Goal: Task Accomplishment & Management: Use online tool/utility

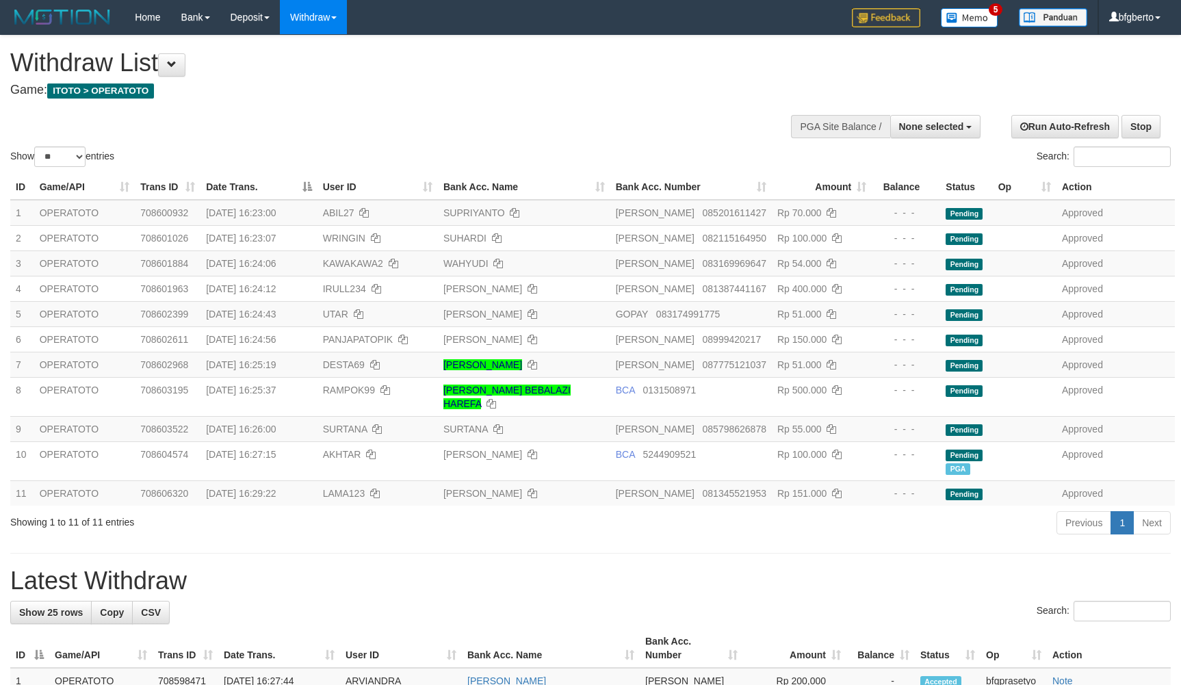
select select
select select "**"
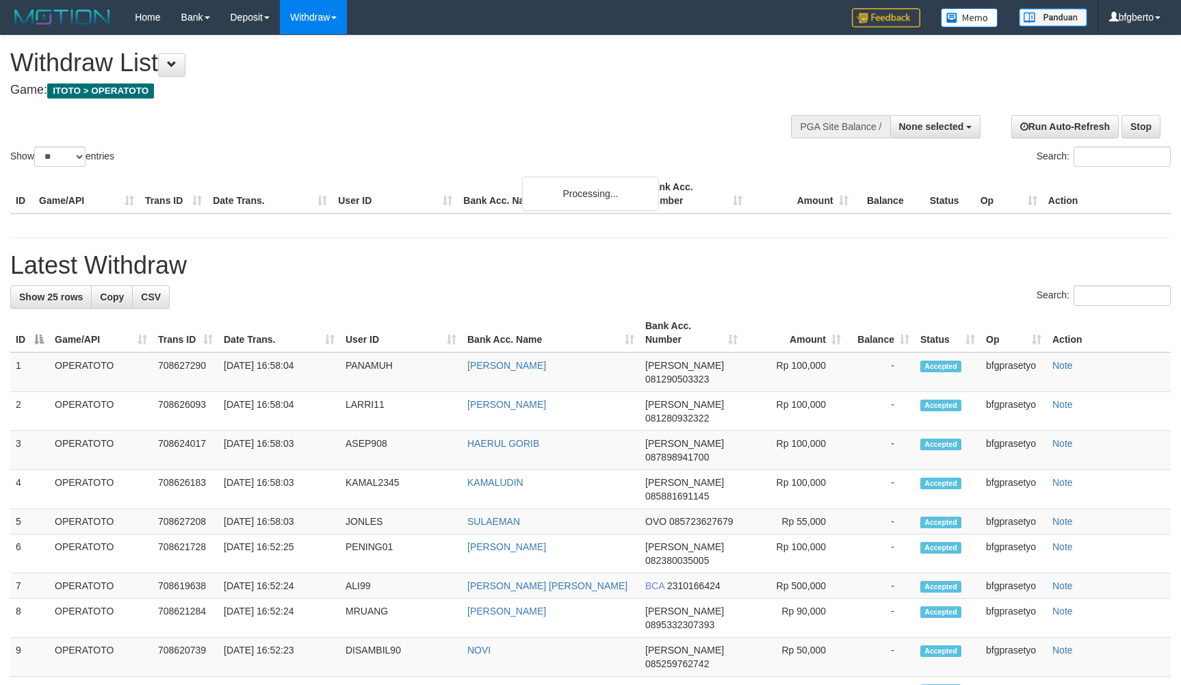
select select
select select "**"
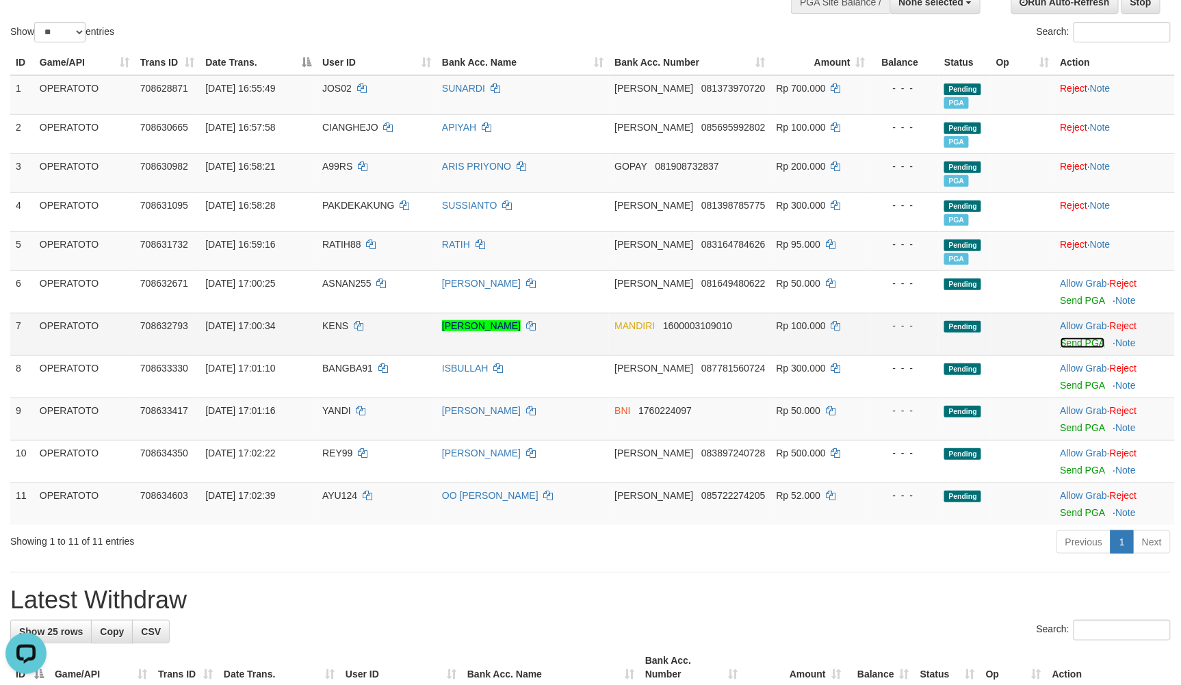
click at [1065, 348] on link "Send PGA" at bounding box center [1083, 342] width 44 height 11
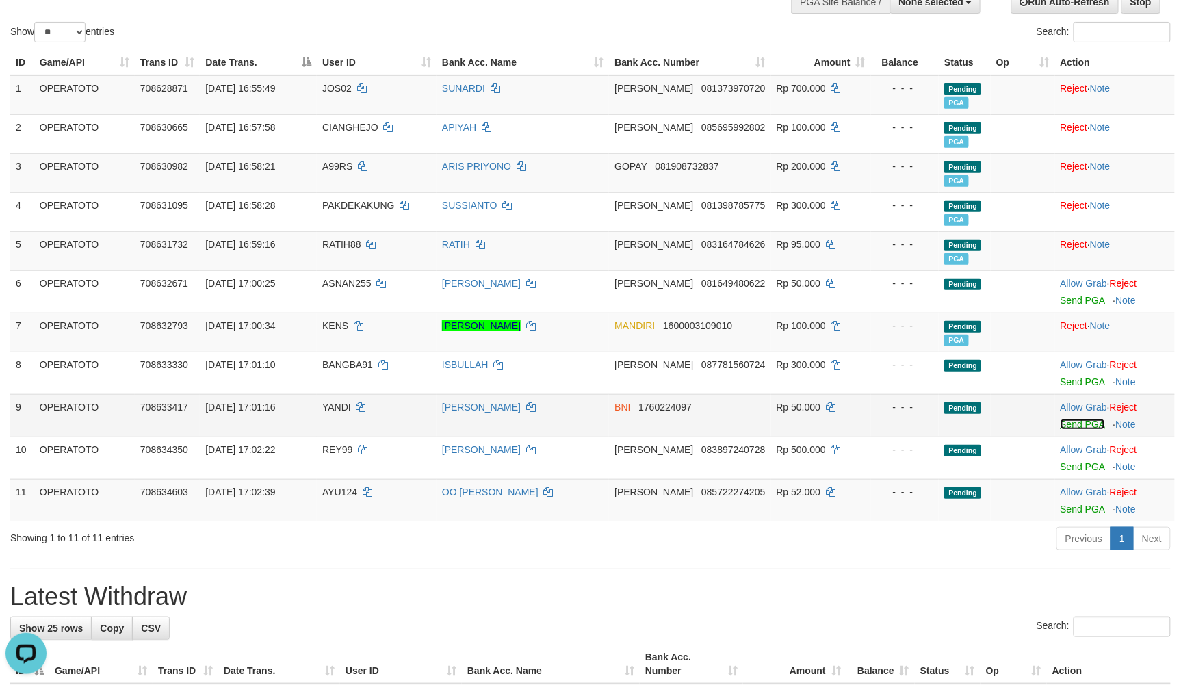
click at [1080, 430] on link "Send PGA" at bounding box center [1083, 424] width 44 height 11
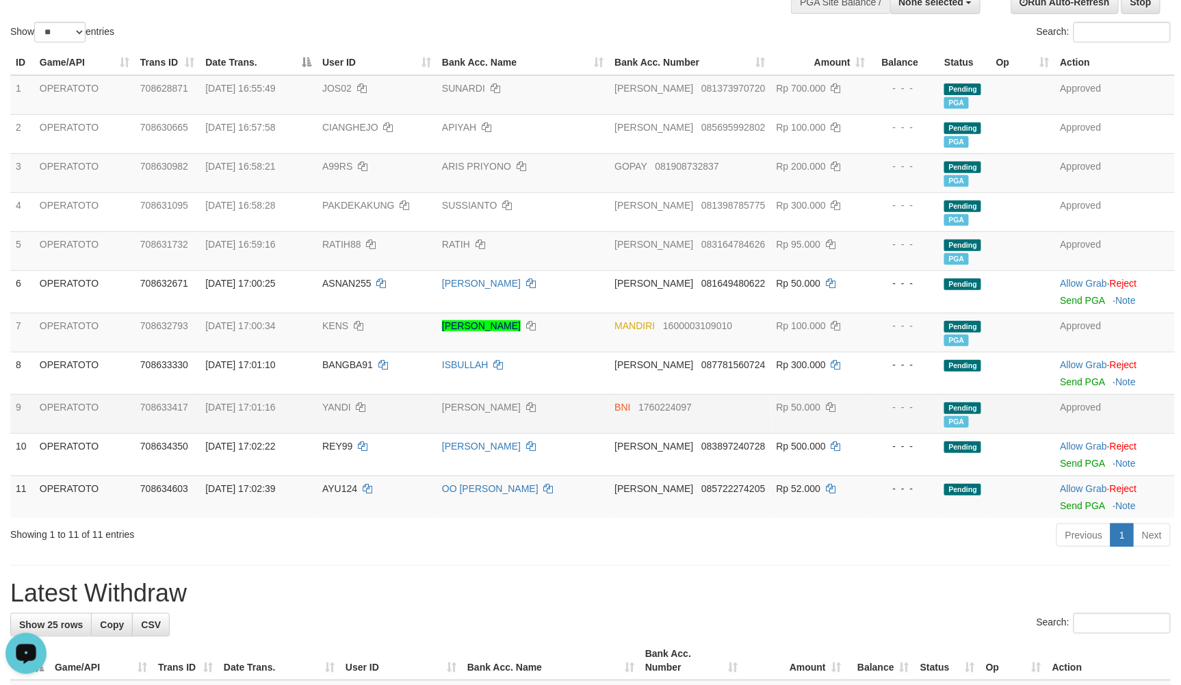
click at [340, 413] on span "YANDI" at bounding box center [336, 407] width 29 height 11
click at [332, 413] on span "YANDI" at bounding box center [336, 407] width 29 height 11
copy span "YANDI"
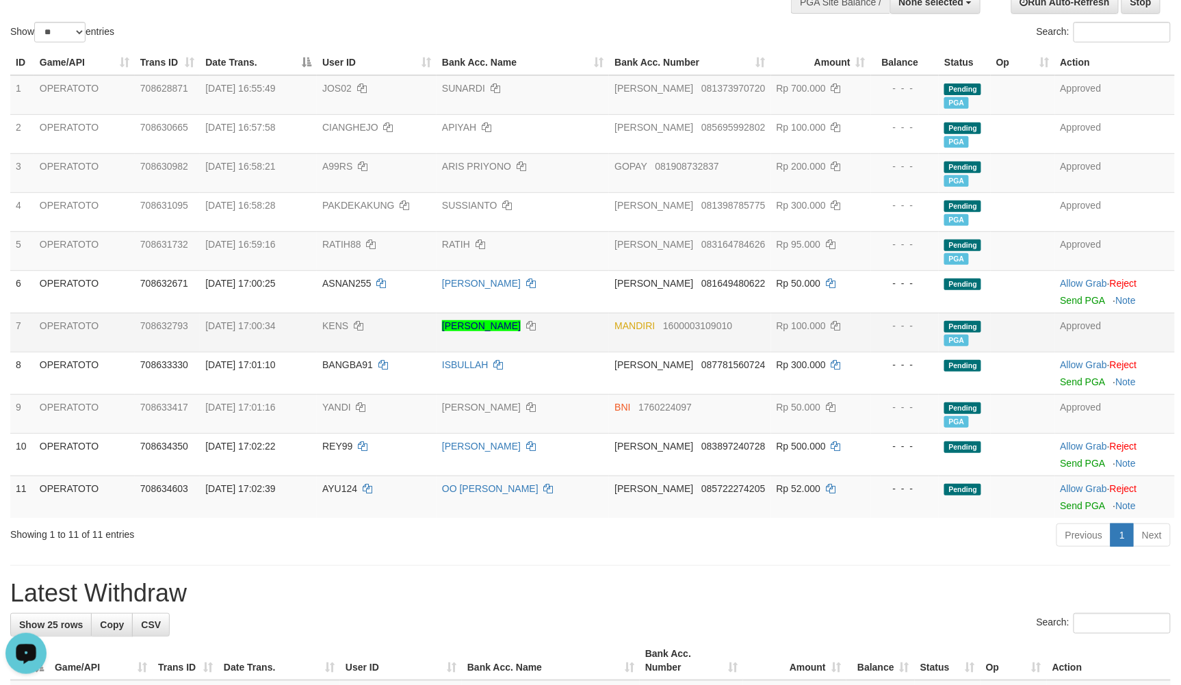
click at [334, 352] on td "KENS" at bounding box center [377, 332] width 120 height 39
click at [333, 352] on td "KENS" at bounding box center [377, 332] width 120 height 39
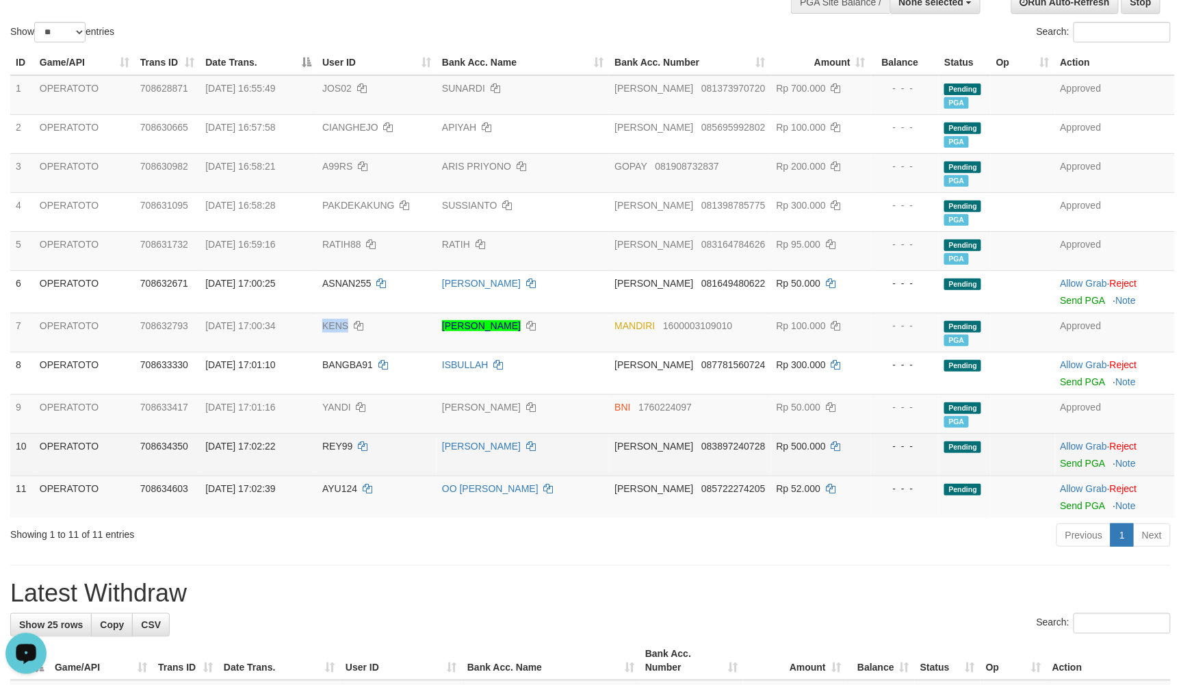
copy span "KENS"
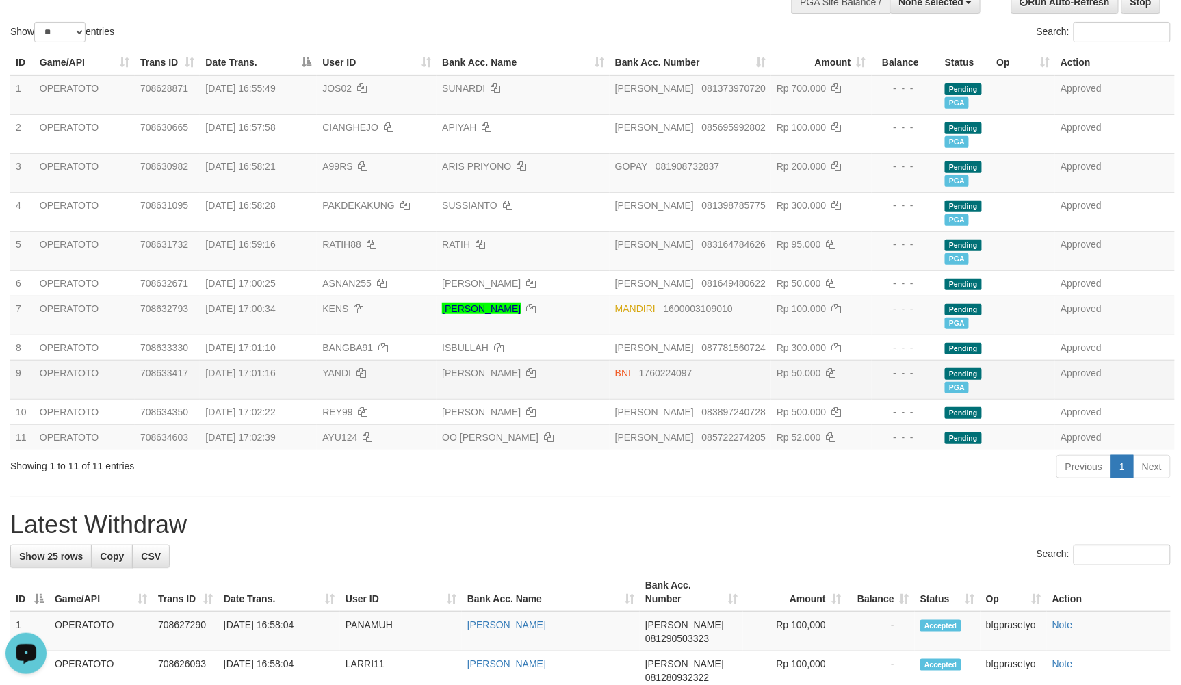
scroll to position [90, 0]
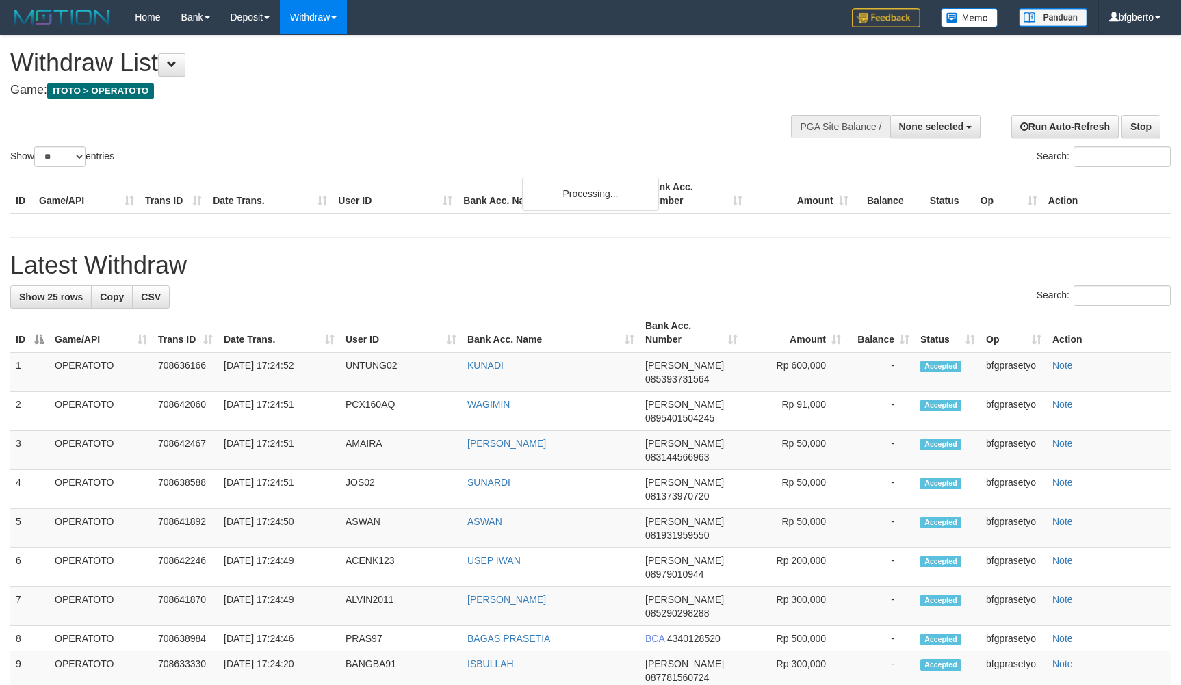
select select
select select "**"
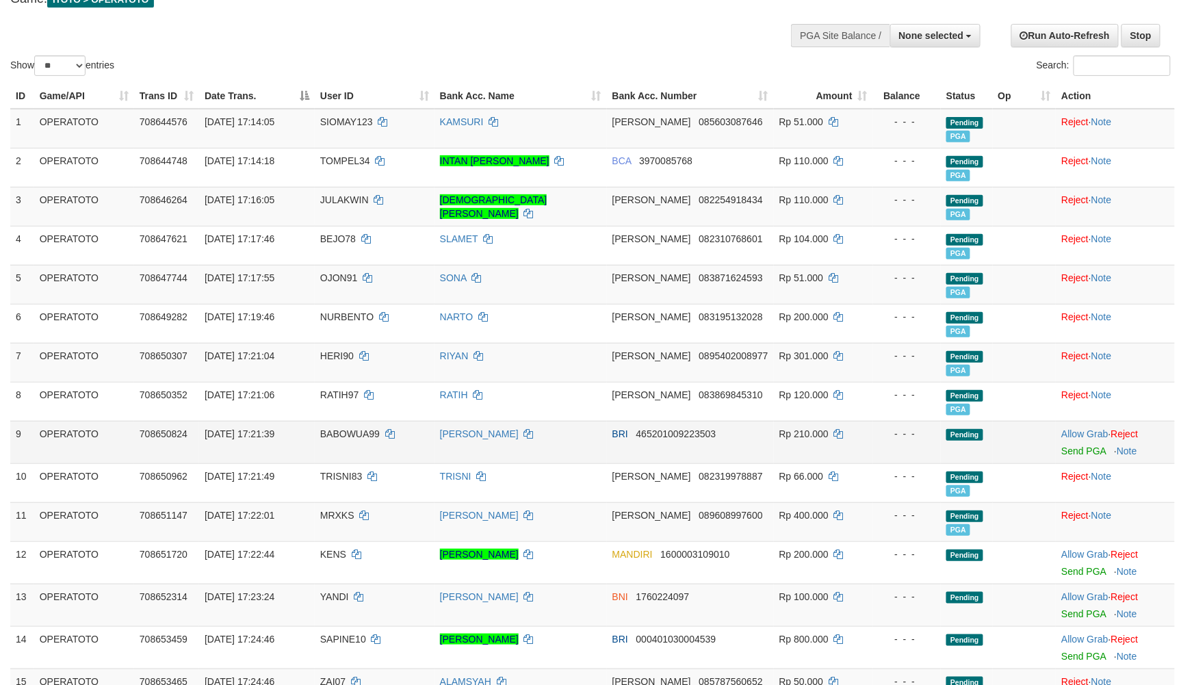
scroll to position [90, 0]
click at [1062, 457] on link "Send PGA" at bounding box center [1083, 451] width 44 height 11
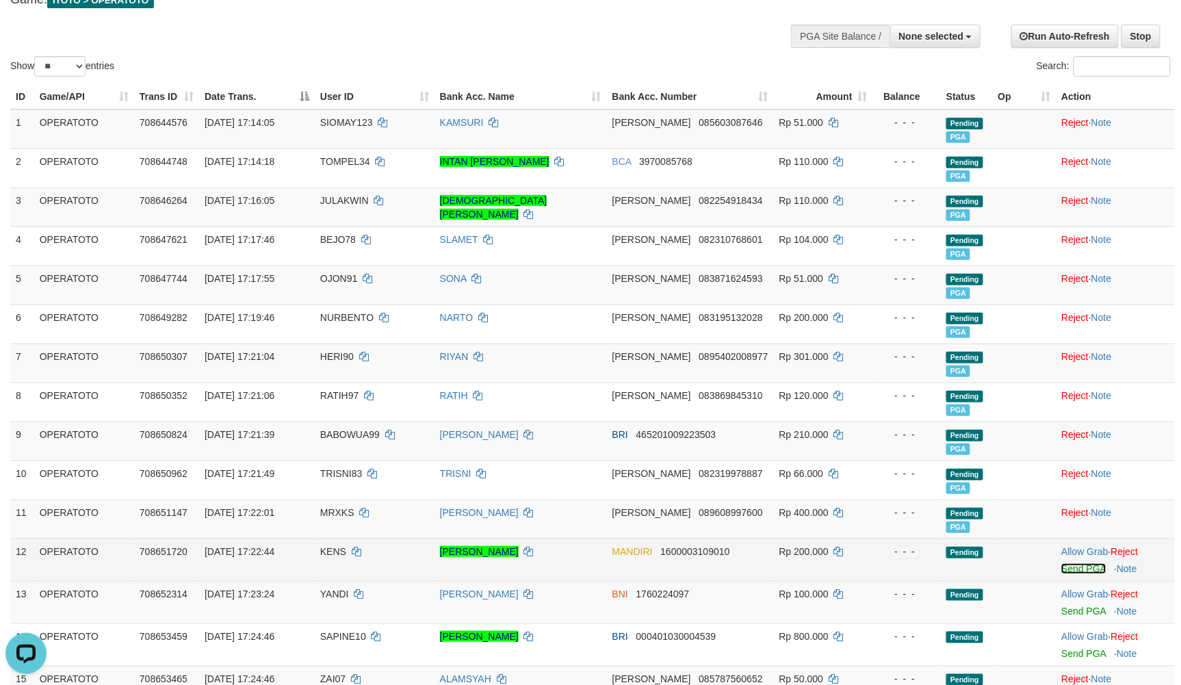
click at [1074, 574] on link "Send PGA" at bounding box center [1083, 568] width 44 height 11
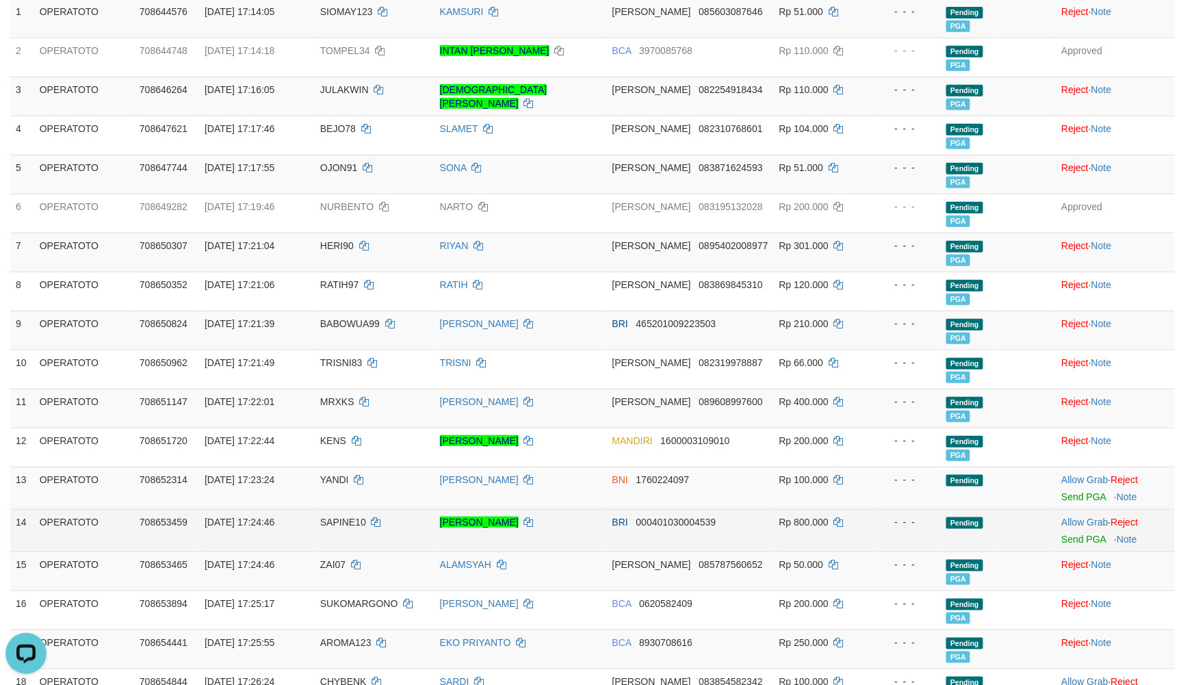
scroll to position [364, 0]
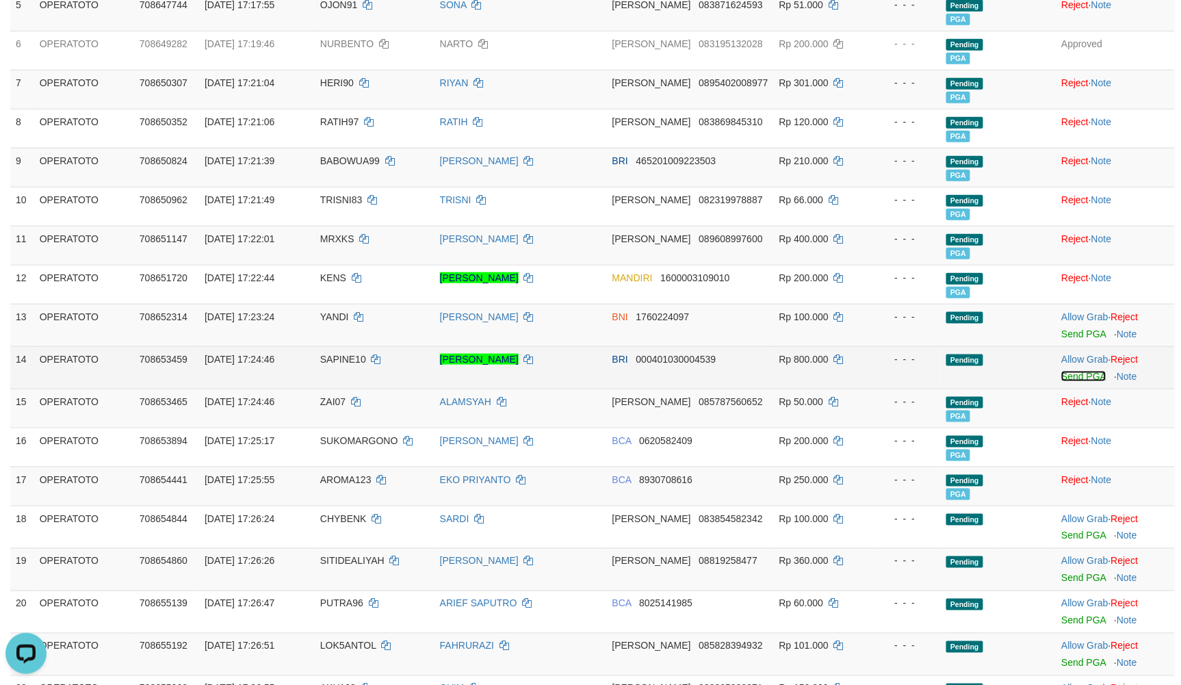
click at [1066, 382] on link "Send PGA" at bounding box center [1083, 376] width 44 height 11
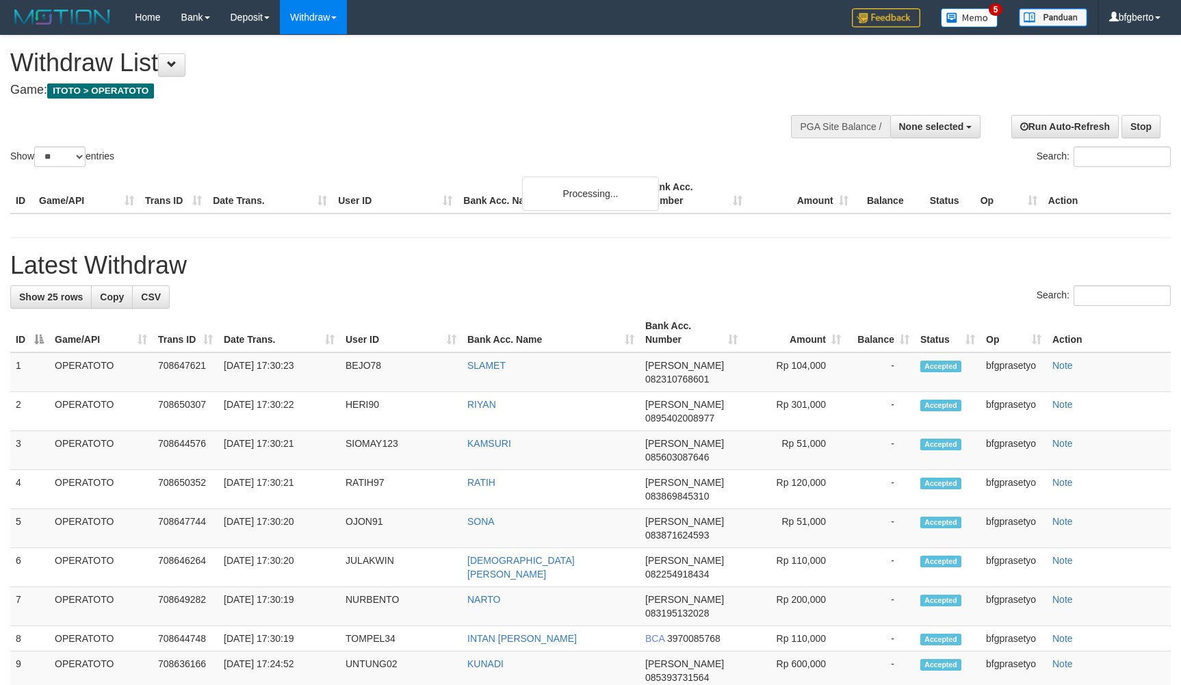
select select
select select "**"
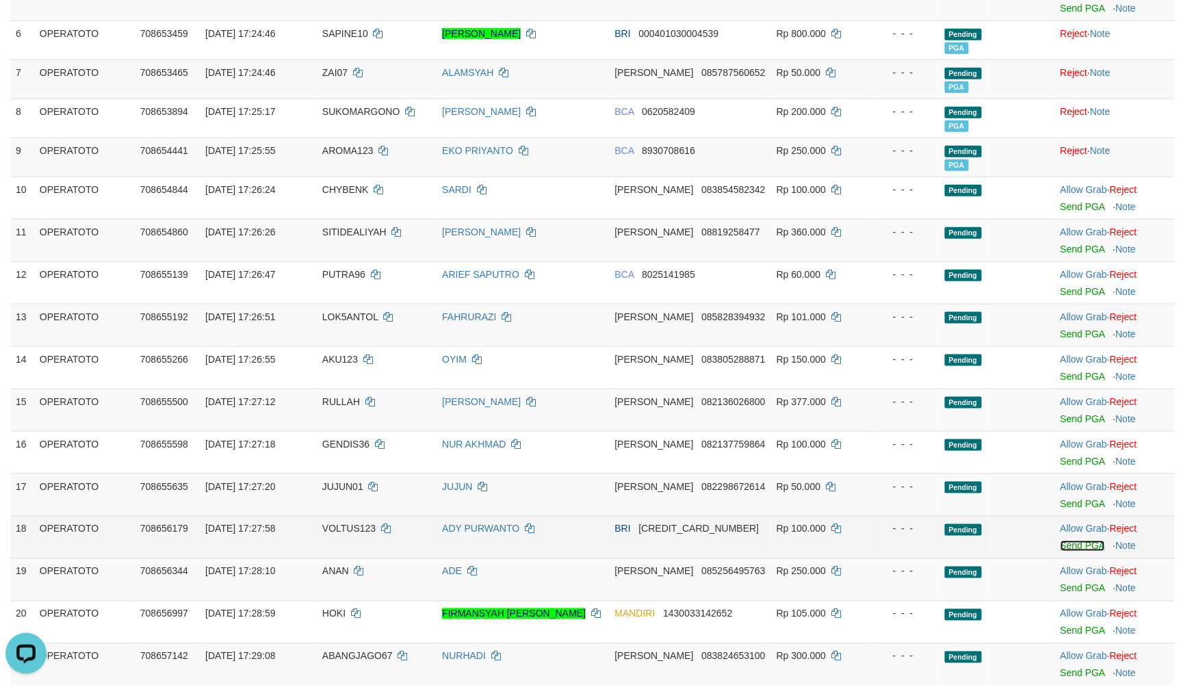
click at [1091, 552] on link "Send PGA" at bounding box center [1083, 546] width 44 height 11
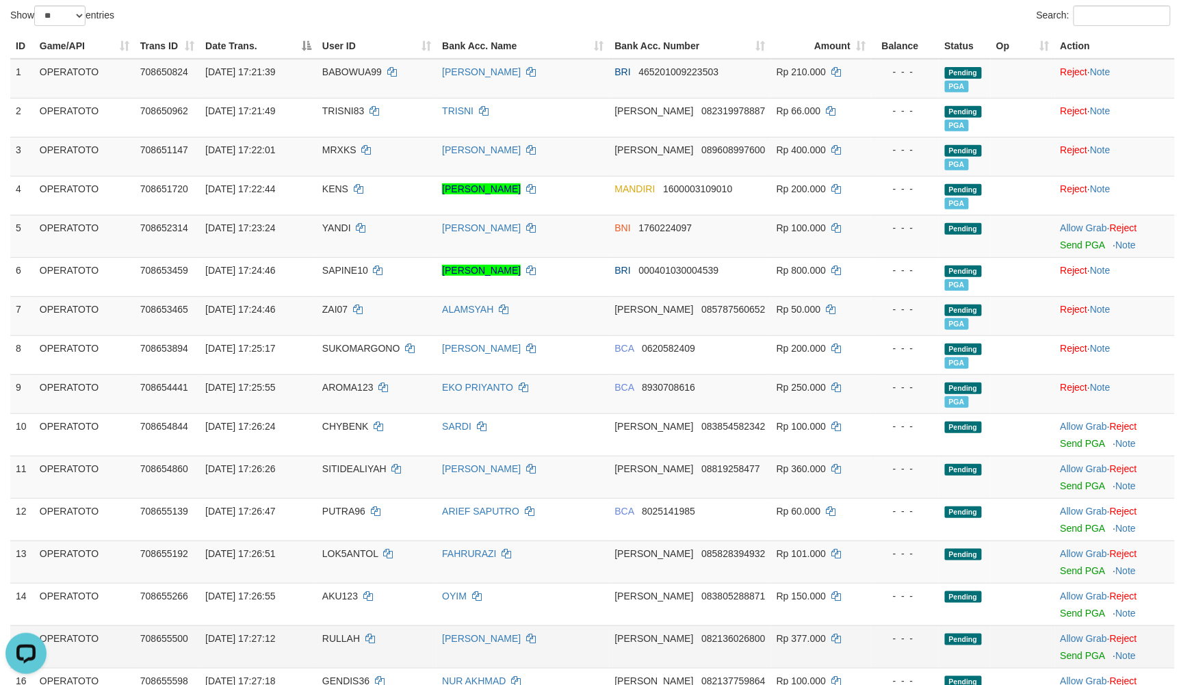
scroll to position [104, 0]
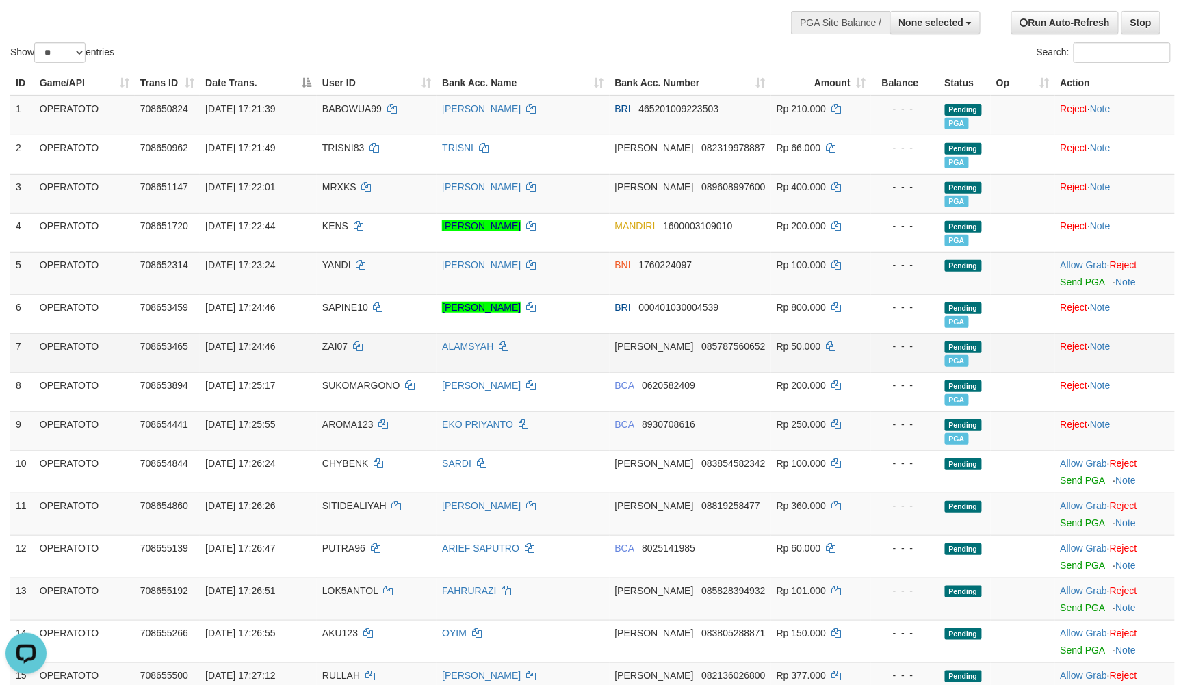
click at [586, 372] on td "ALAMSYAH" at bounding box center [523, 352] width 172 height 39
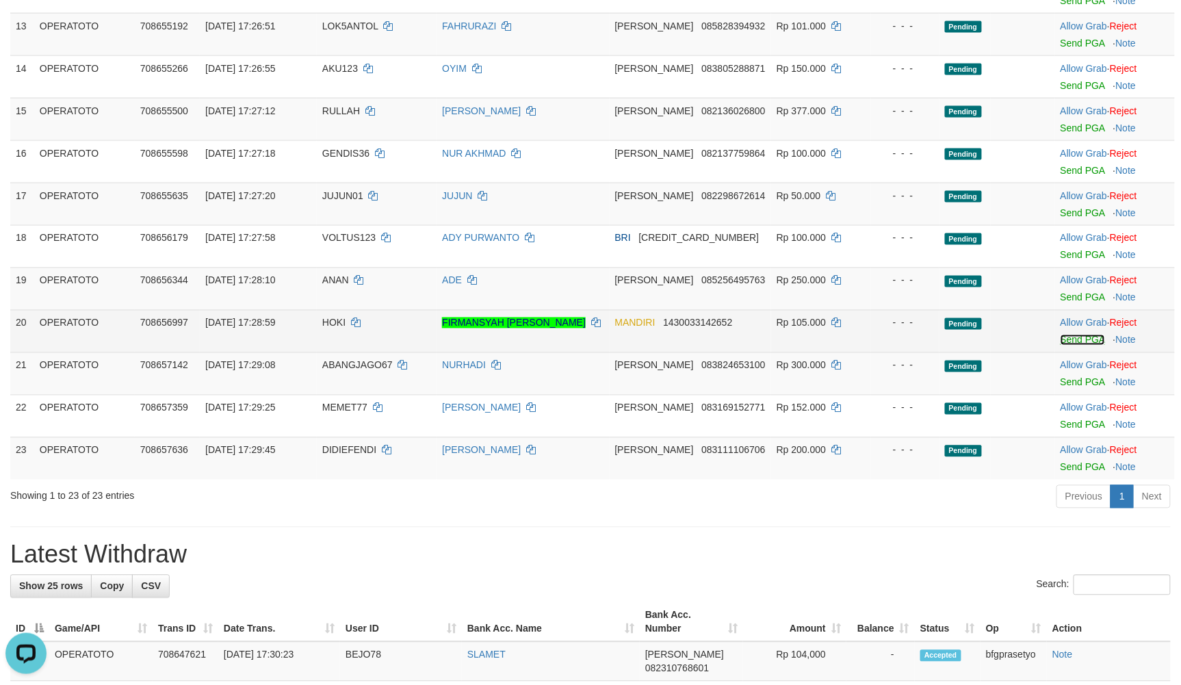
click at [1085, 346] on link "Send PGA" at bounding box center [1083, 340] width 44 height 11
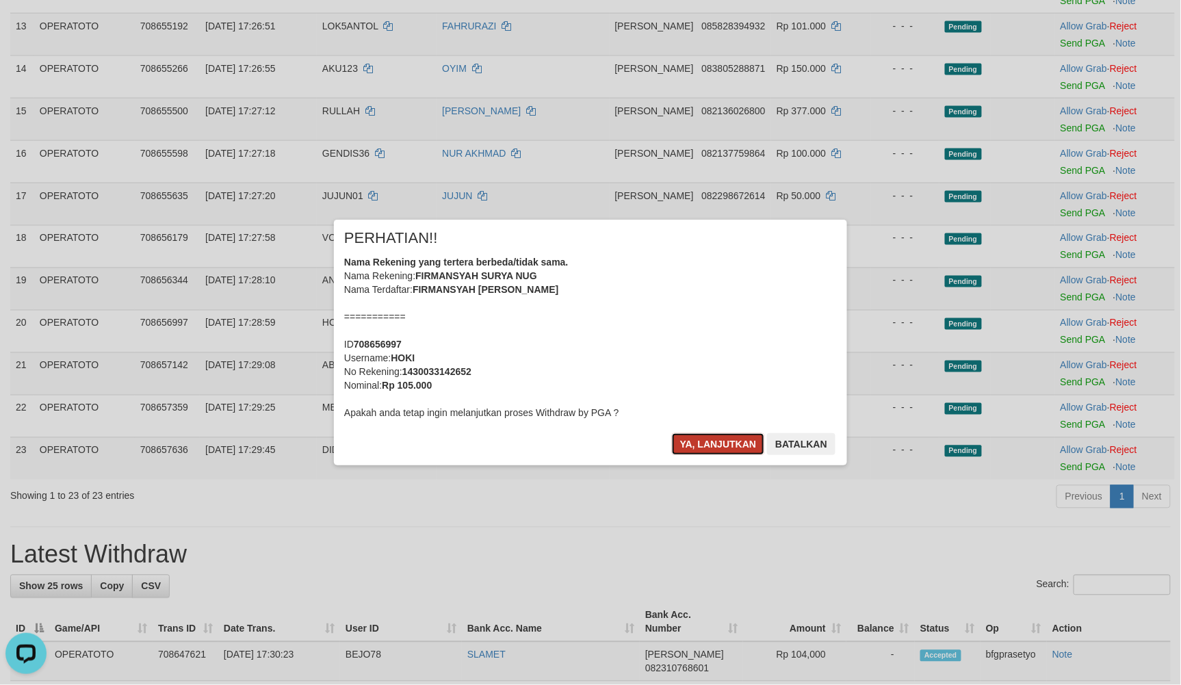
click at [724, 442] on button "Ya, lanjutkan" at bounding box center [718, 444] width 93 height 22
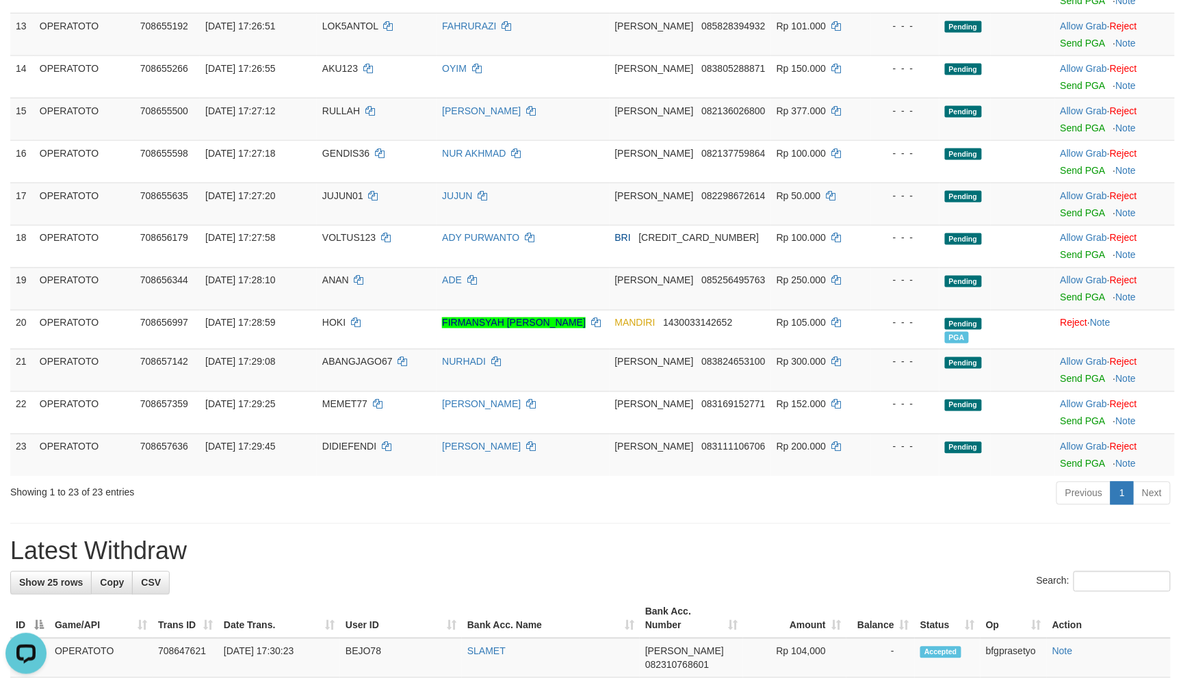
drag, startPoint x: 683, startPoint y: 583, endPoint x: 699, endPoint y: 573, distance: 18.8
click at [683, 565] on h1 "Latest Withdraw" at bounding box center [590, 551] width 1161 height 27
click at [948, 543] on div "**********" at bounding box center [590, 508] width 1181 height 2283
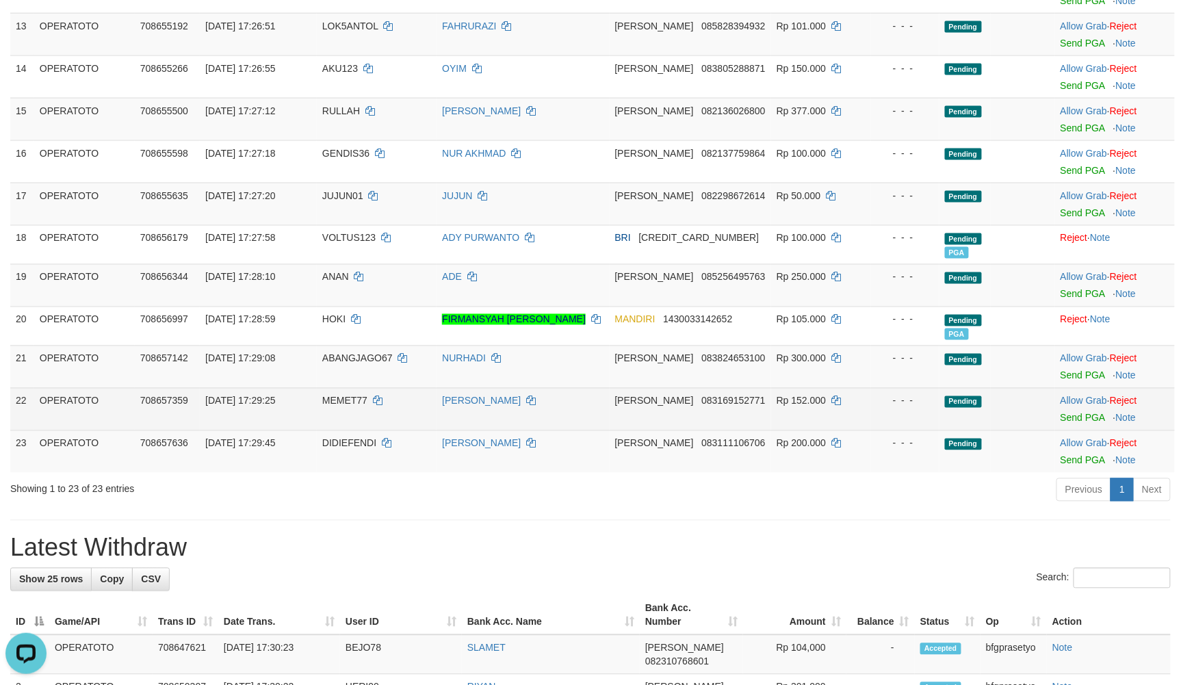
scroll to position [666, 0]
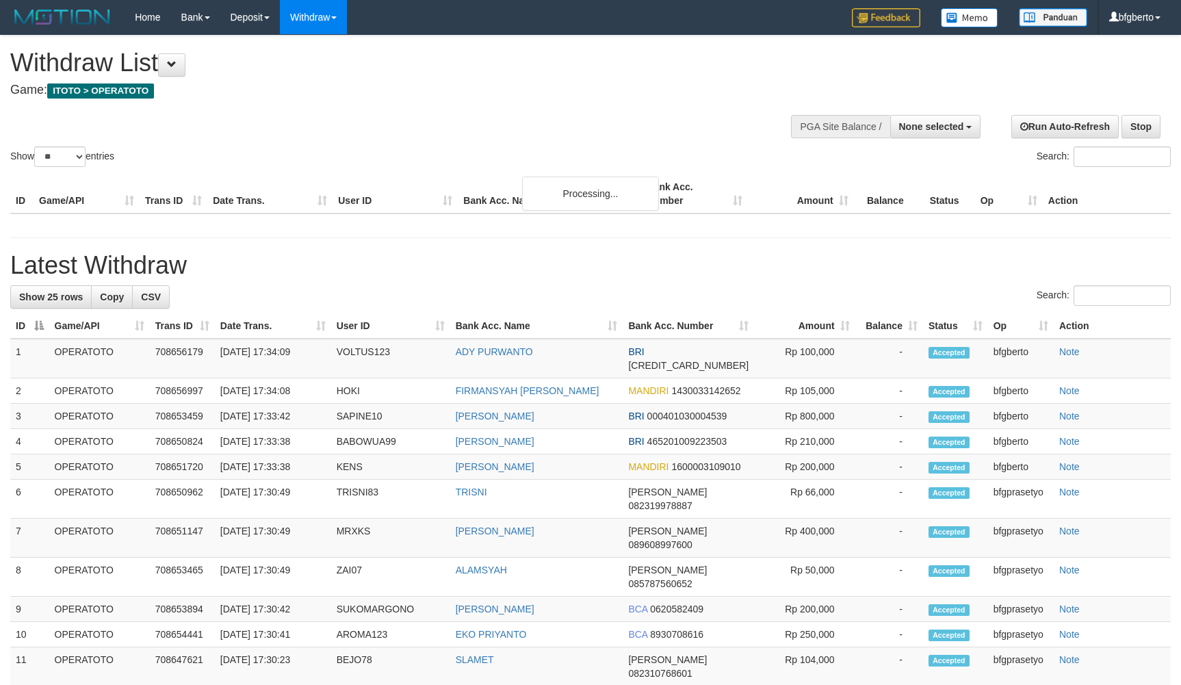
select select
select select "**"
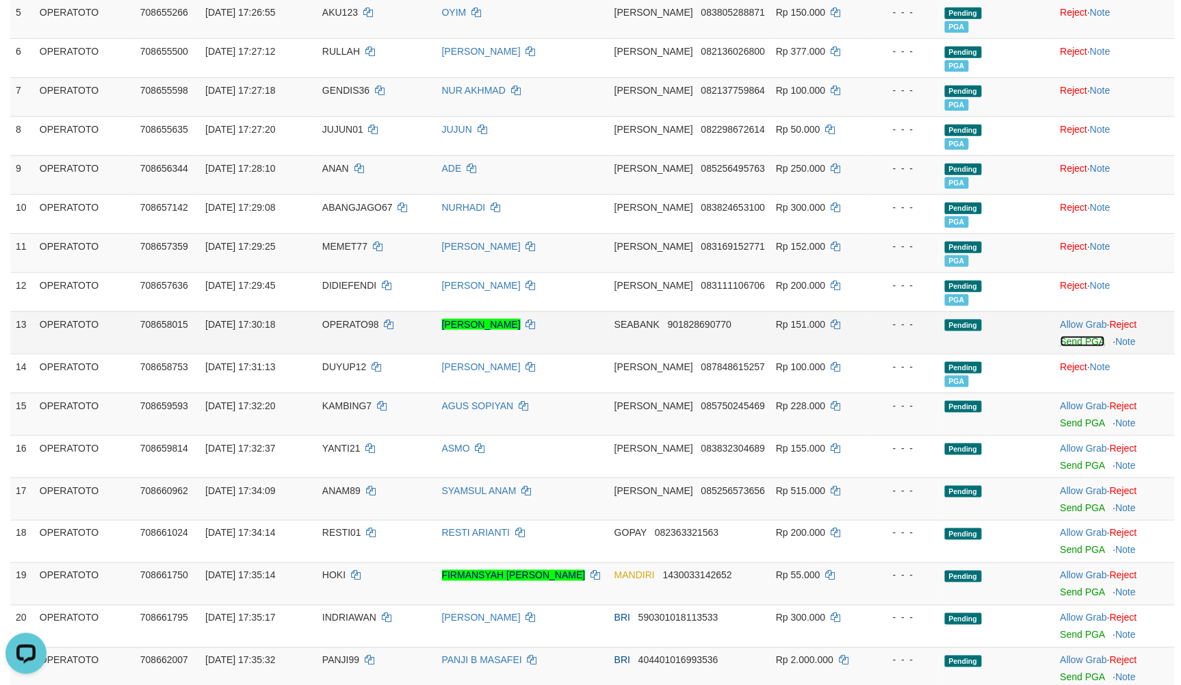
click at [1078, 347] on link "Send PGA" at bounding box center [1083, 341] width 44 height 11
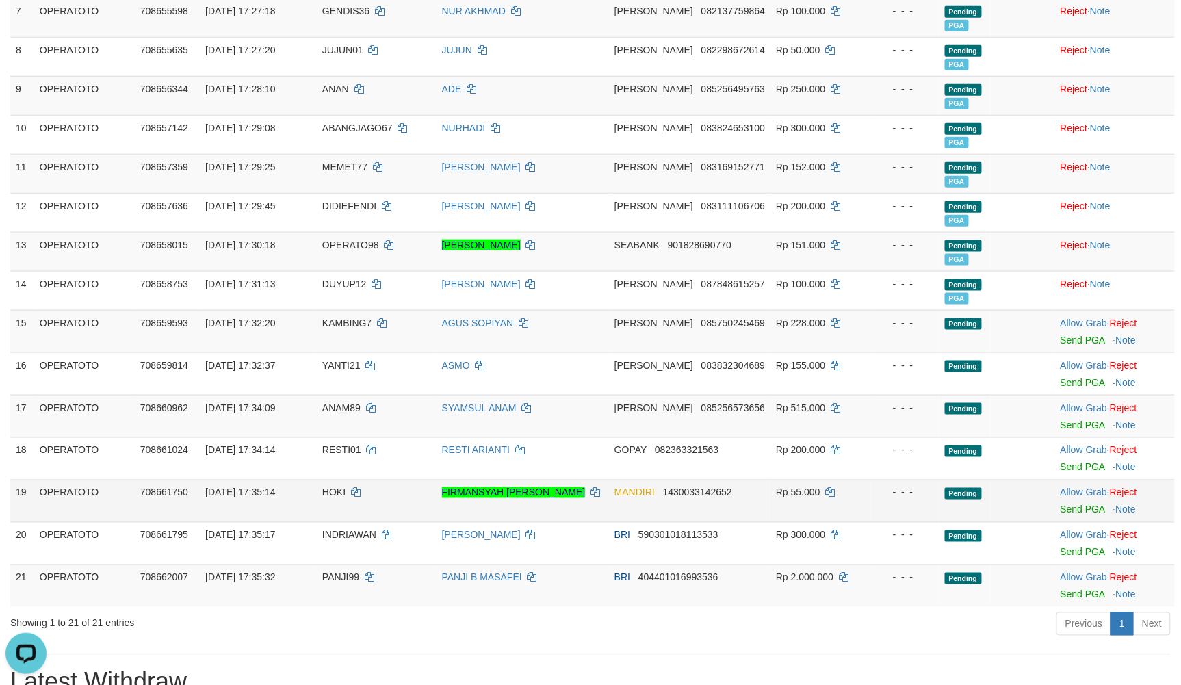
scroll to position [539, 0]
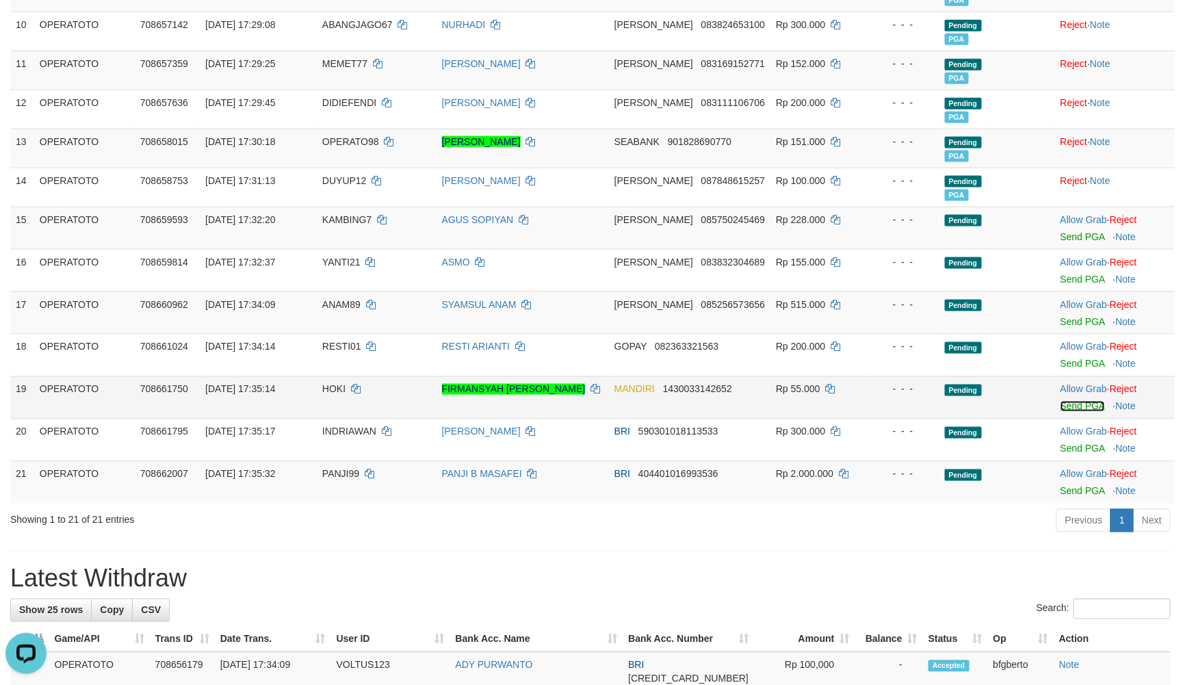
click at [1080, 412] on link "Send PGA" at bounding box center [1083, 406] width 44 height 11
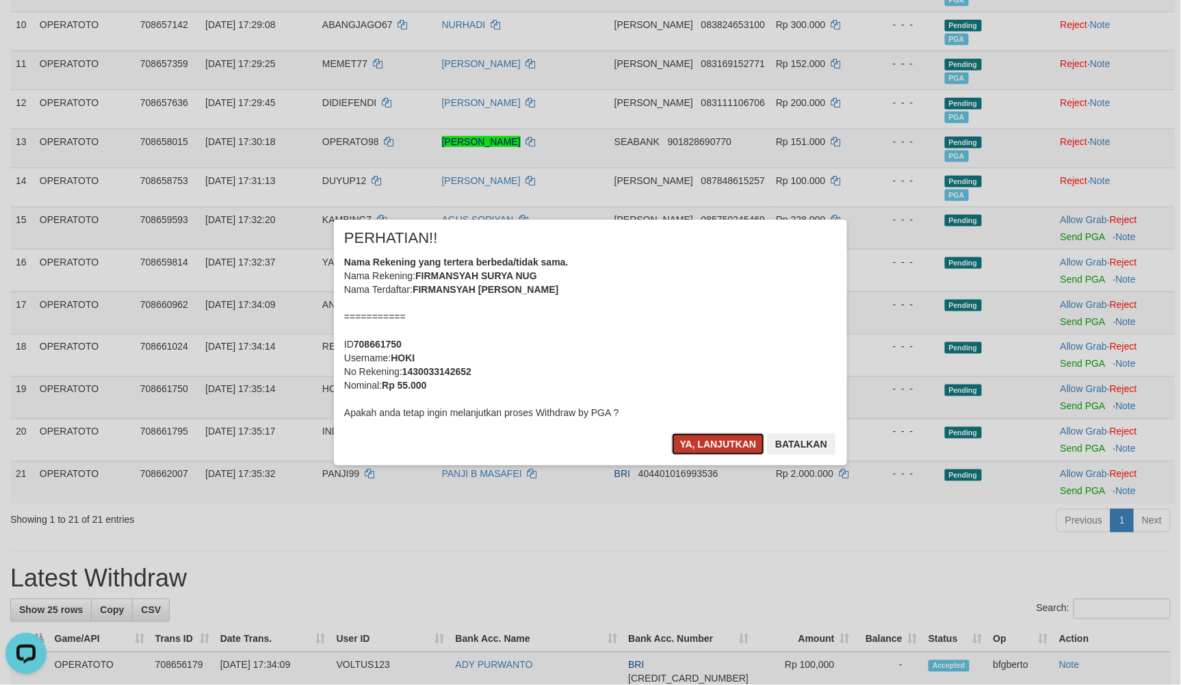
click at [731, 445] on button "Ya, lanjutkan" at bounding box center [718, 444] width 93 height 22
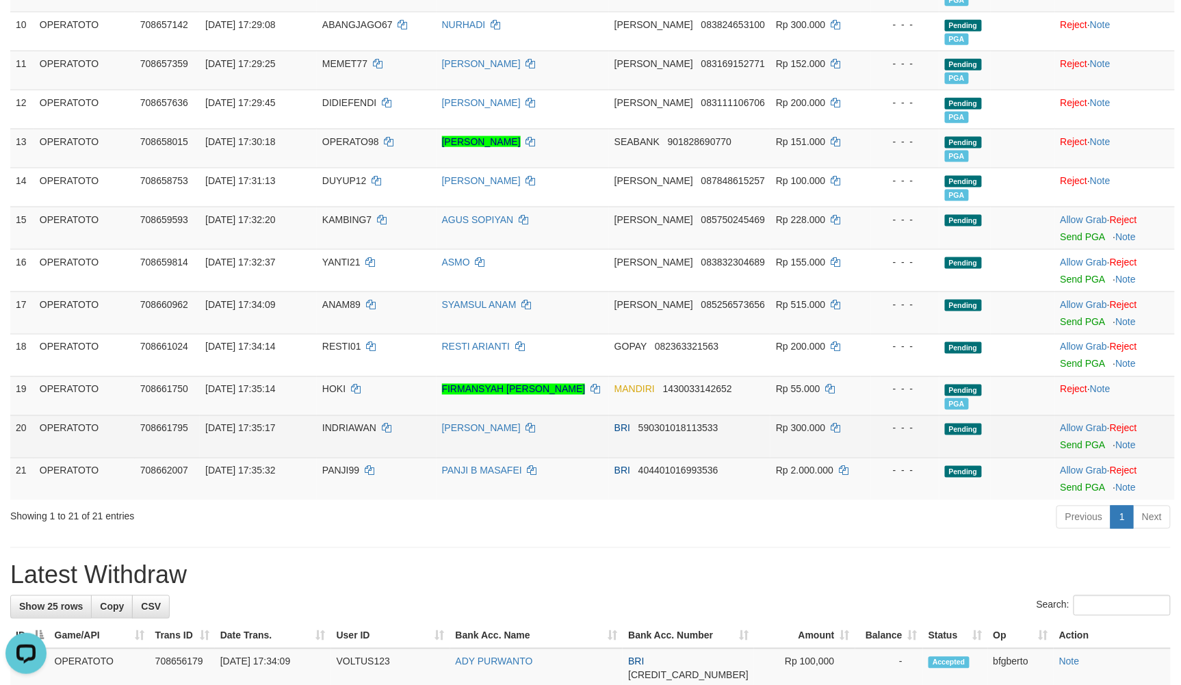
scroll to position [535, 0]
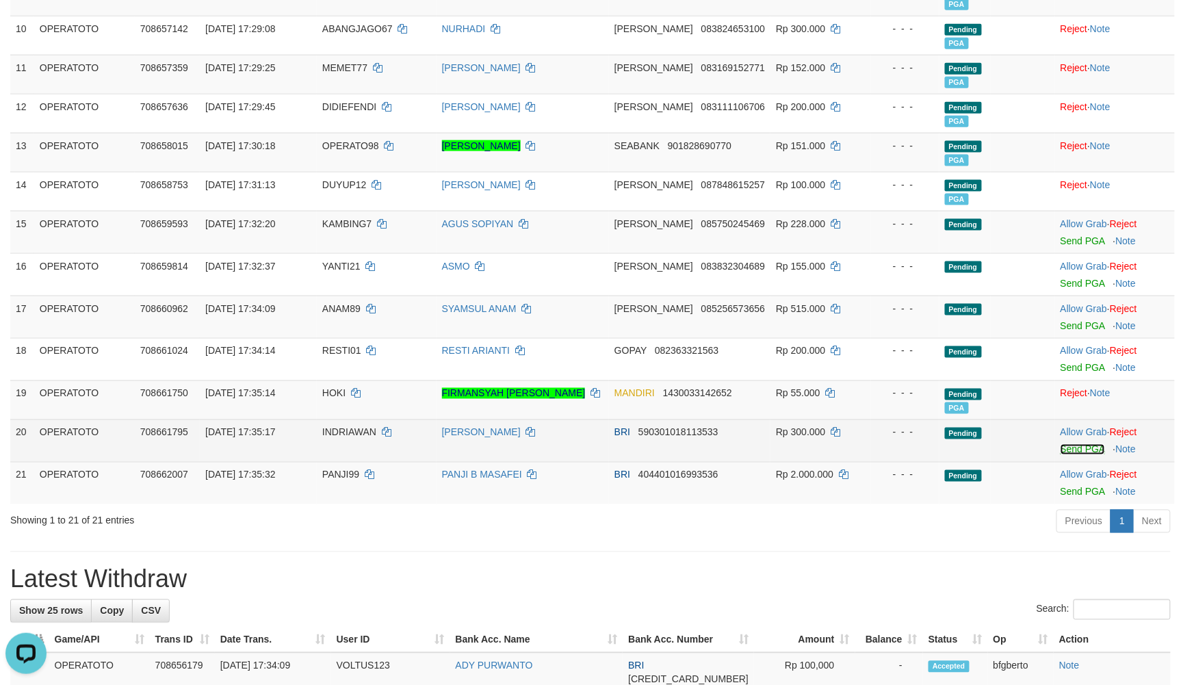
click at [1079, 455] on link "Send PGA" at bounding box center [1083, 449] width 44 height 11
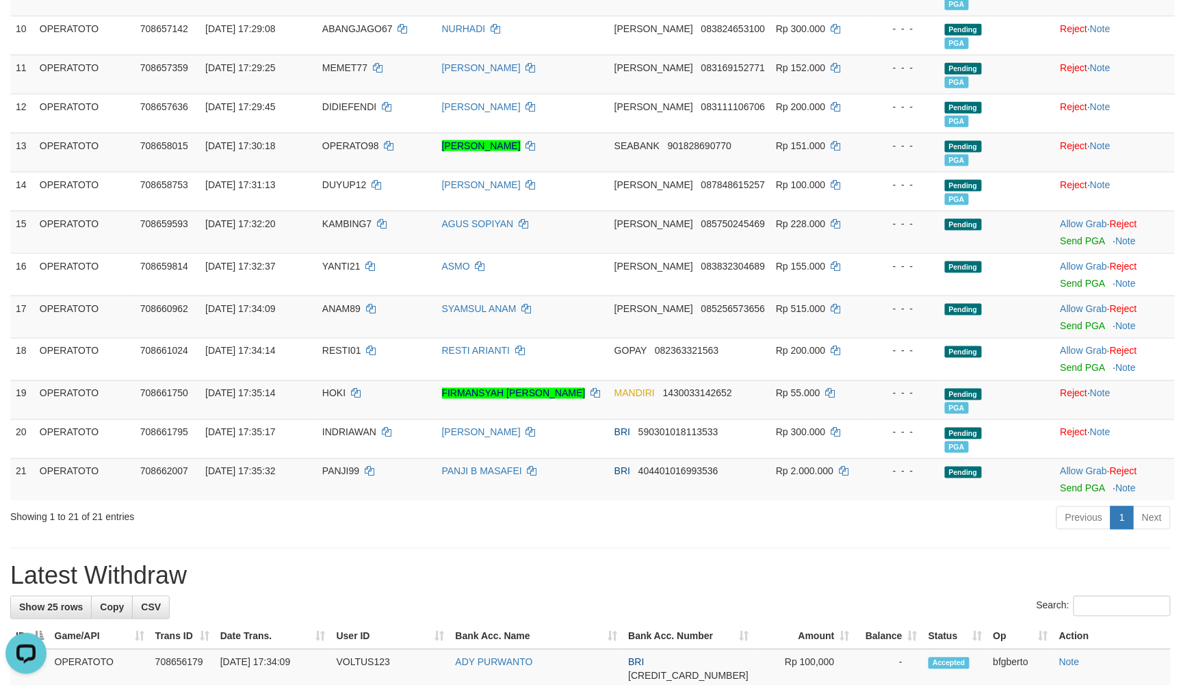
click at [582, 572] on div "**********" at bounding box center [590, 553] width 1181 height 2106
click at [521, 581] on div "**********" at bounding box center [590, 553] width 1181 height 2106
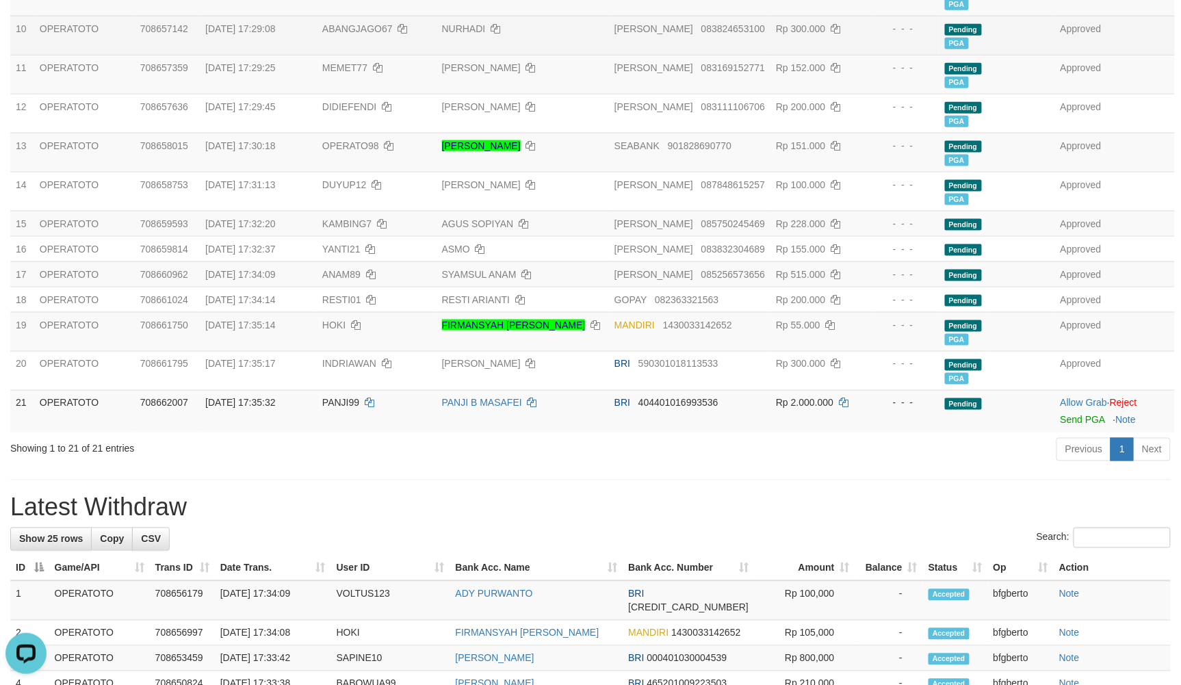
scroll to position [467, 0]
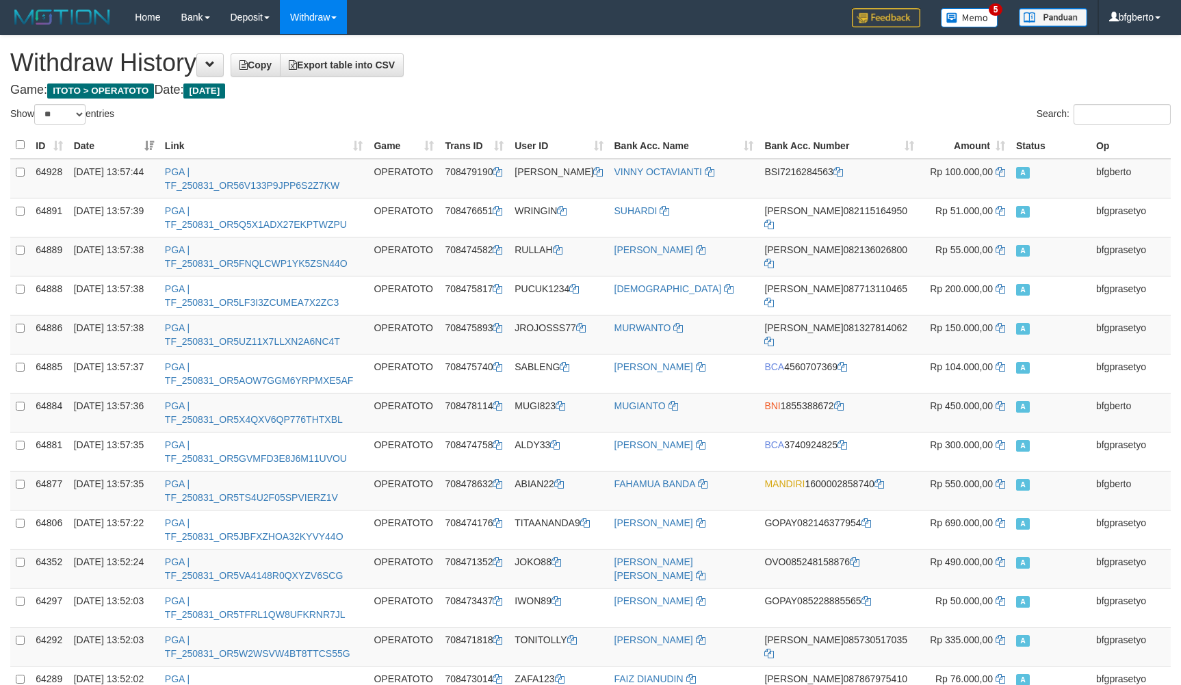
select select "**"
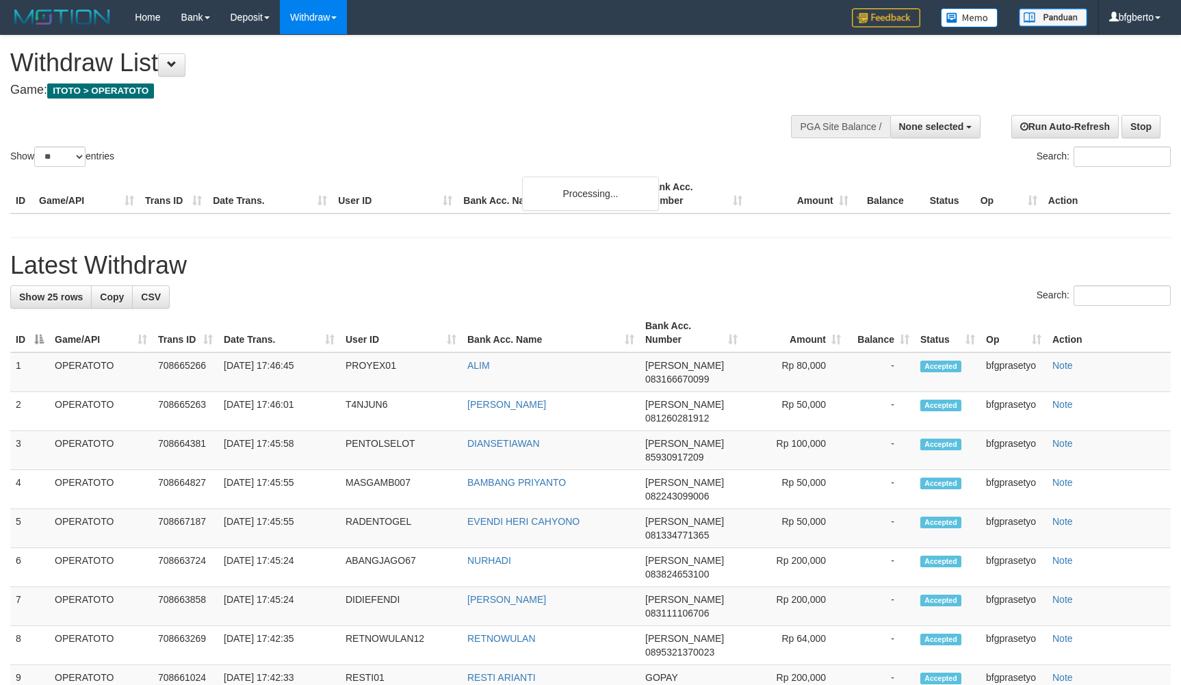
select select
select select "**"
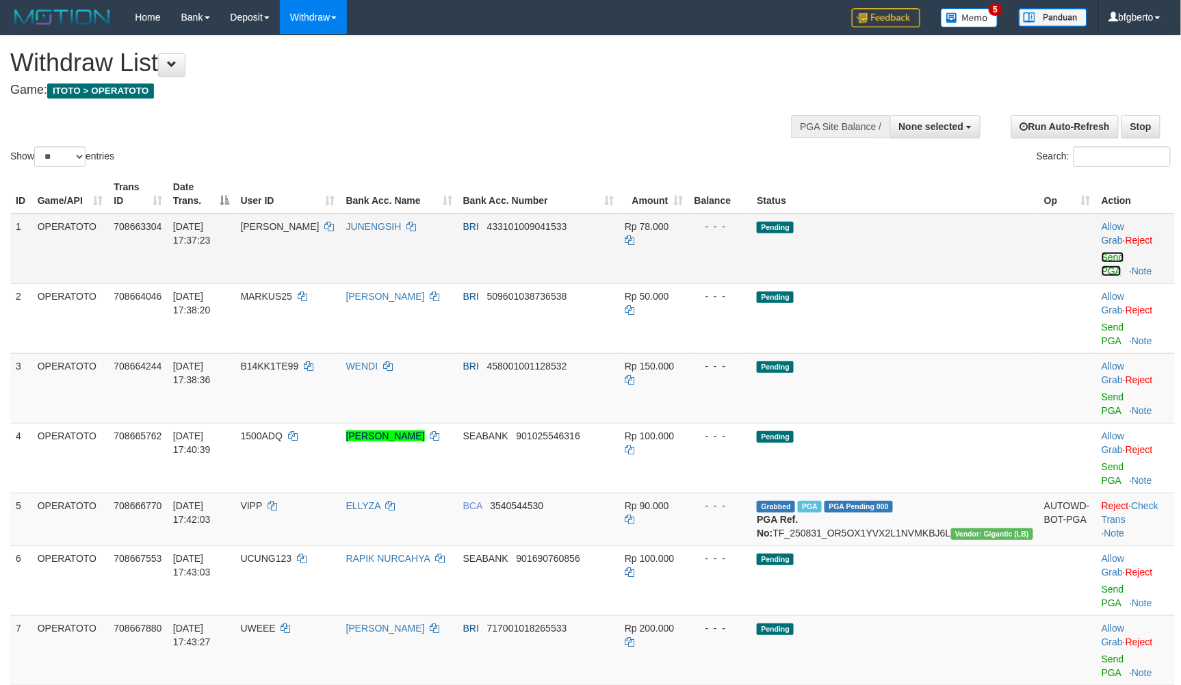
click at [1102, 261] on link "Send PGA" at bounding box center [1113, 264] width 23 height 25
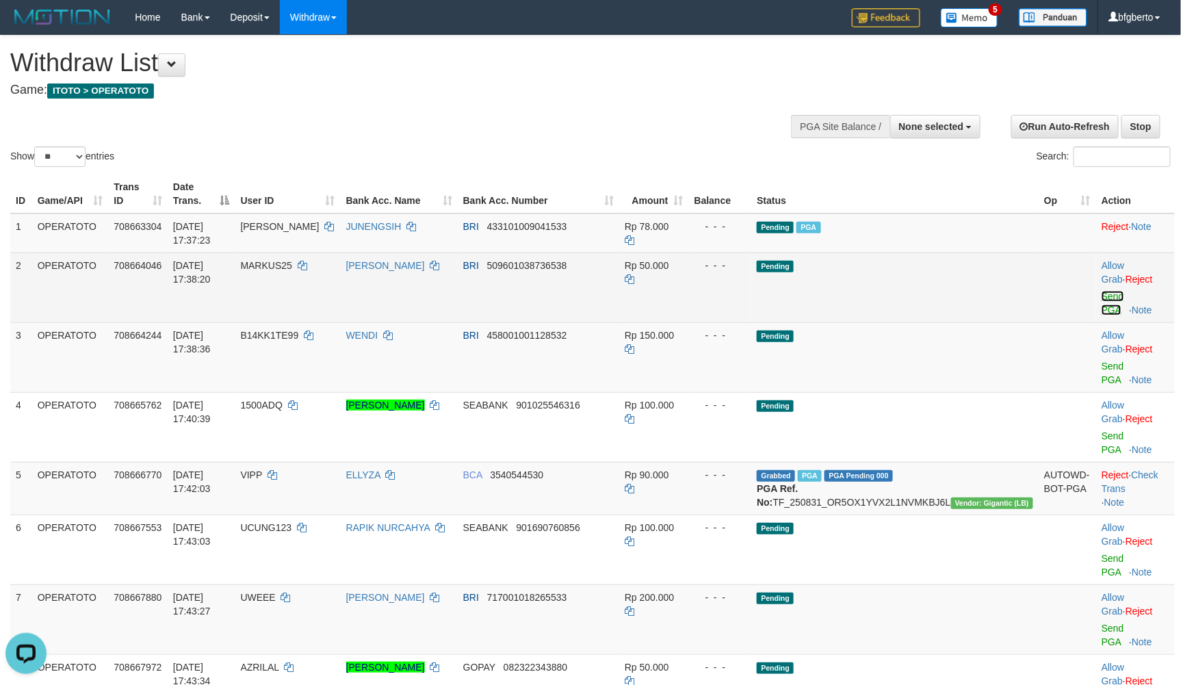
click at [1102, 291] on link "Send PGA" at bounding box center [1113, 303] width 23 height 25
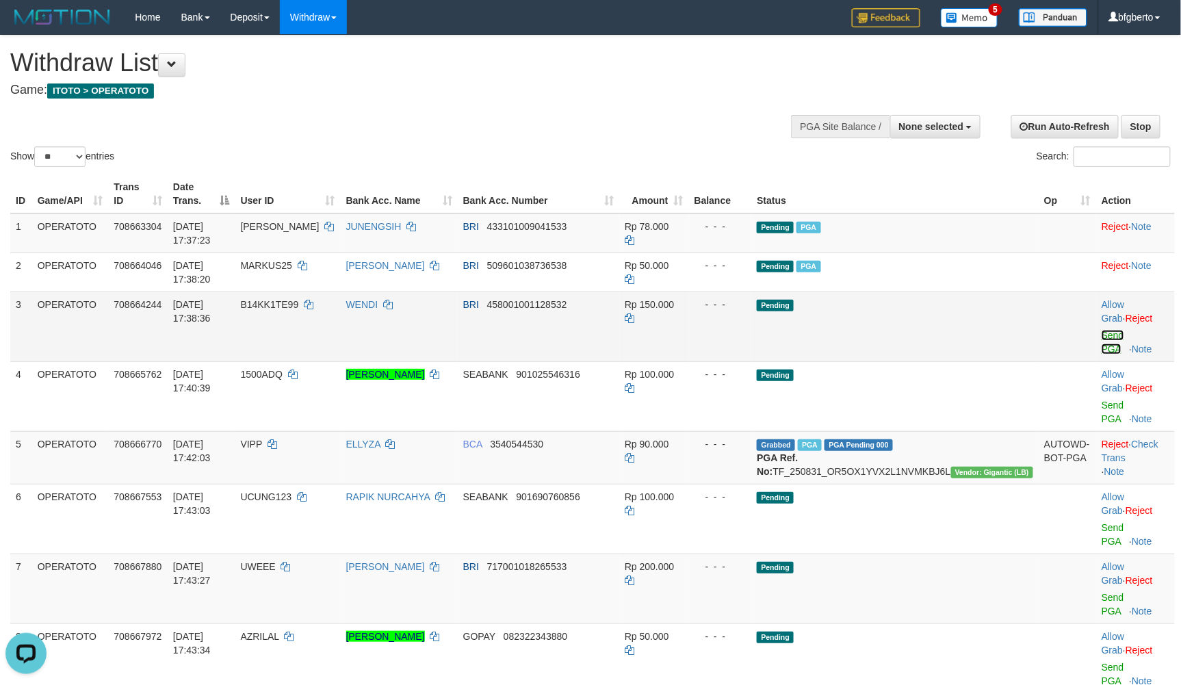
click at [1102, 330] on link "Send PGA" at bounding box center [1113, 342] width 23 height 25
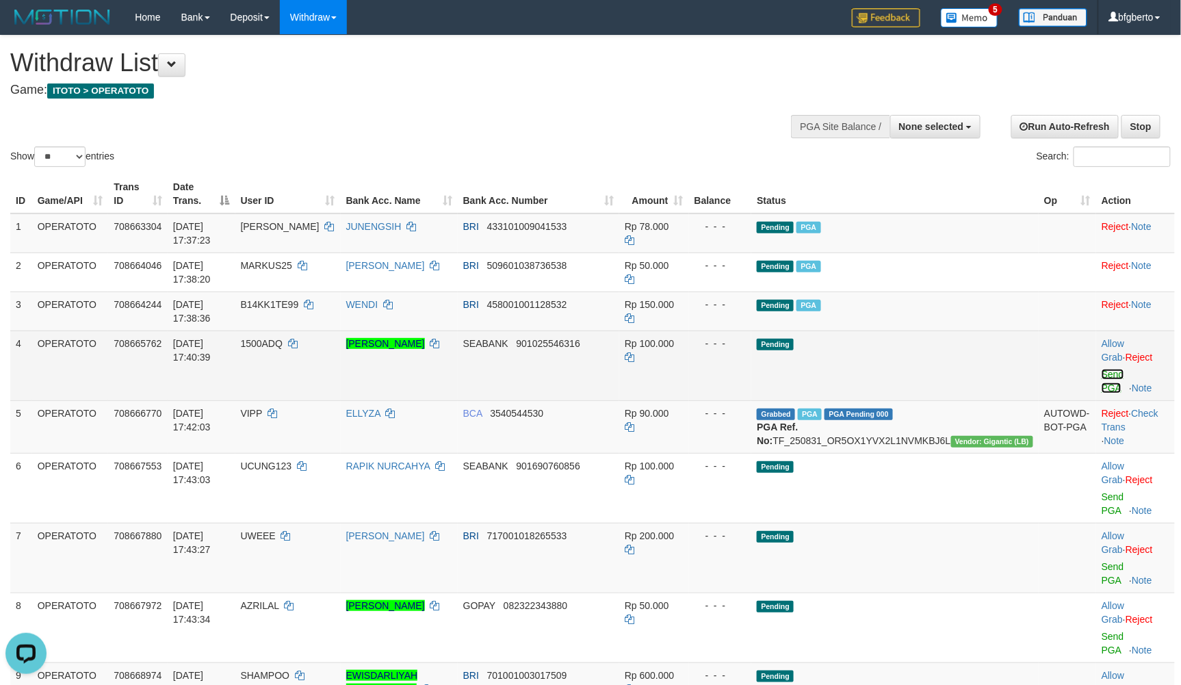
click at [1102, 369] on link "Send PGA" at bounding box center [1113, 381] width 23 height 25
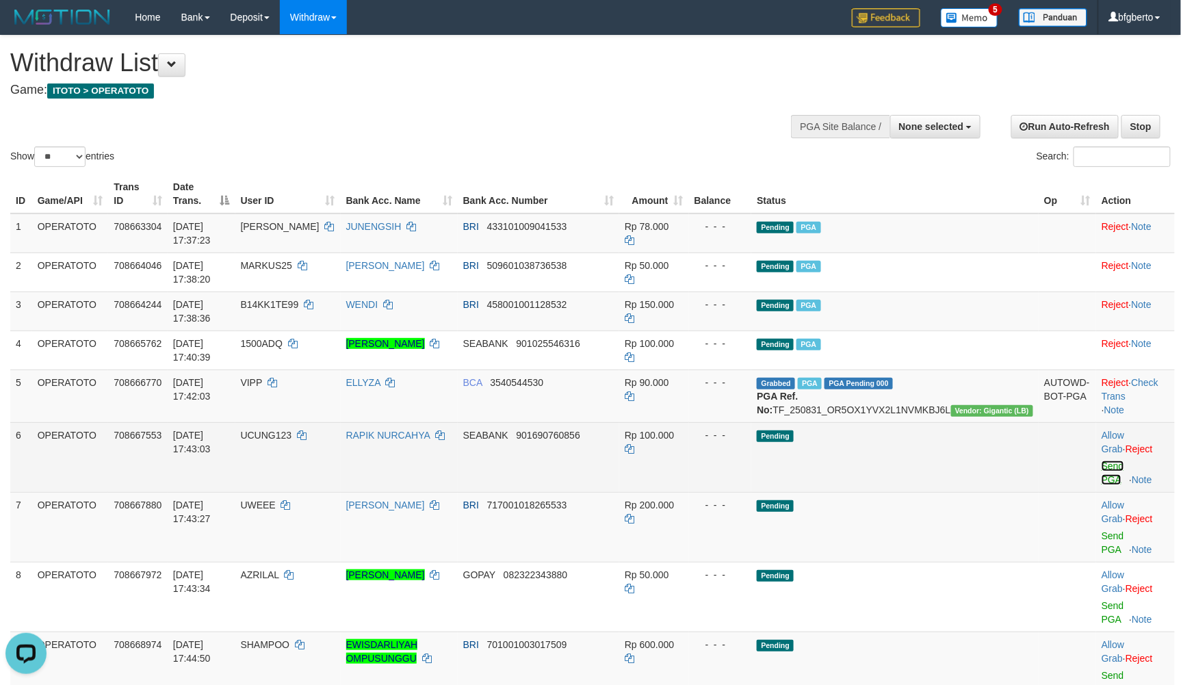
click at [1102, 461] on link "Send PGA" at bounding box center [1113, 473] width 23 height 25
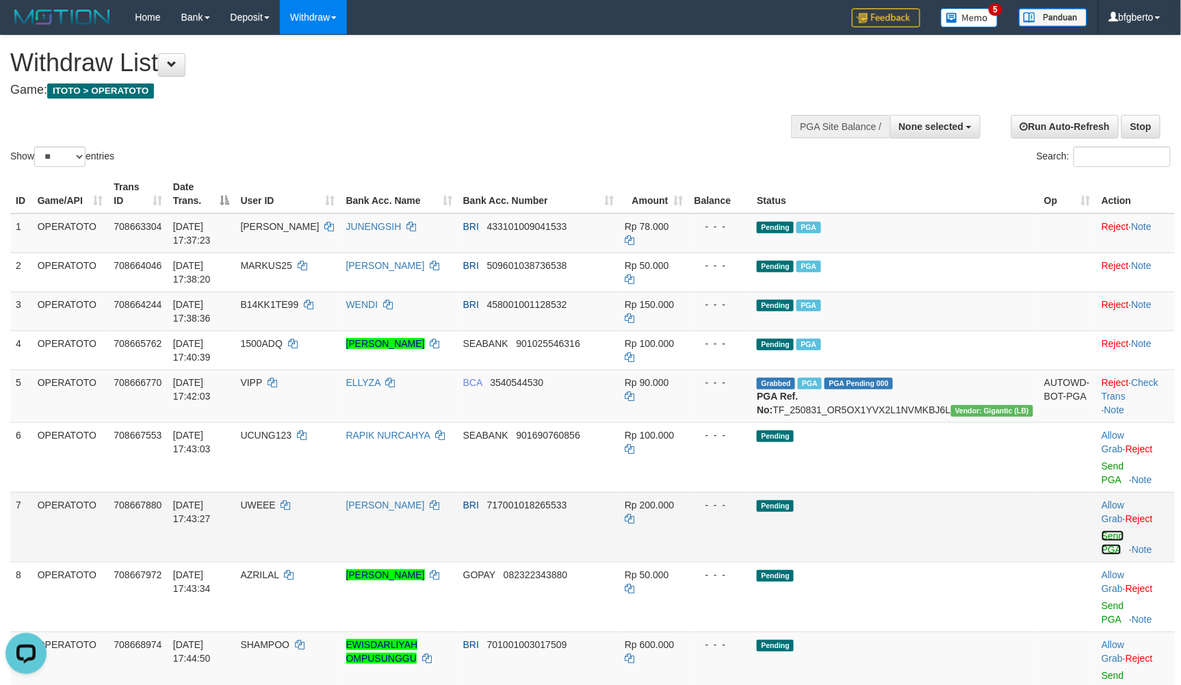
click at [1102, 530] on link "Send PGA" at bounding box center [1113, 542] width 23 height 25
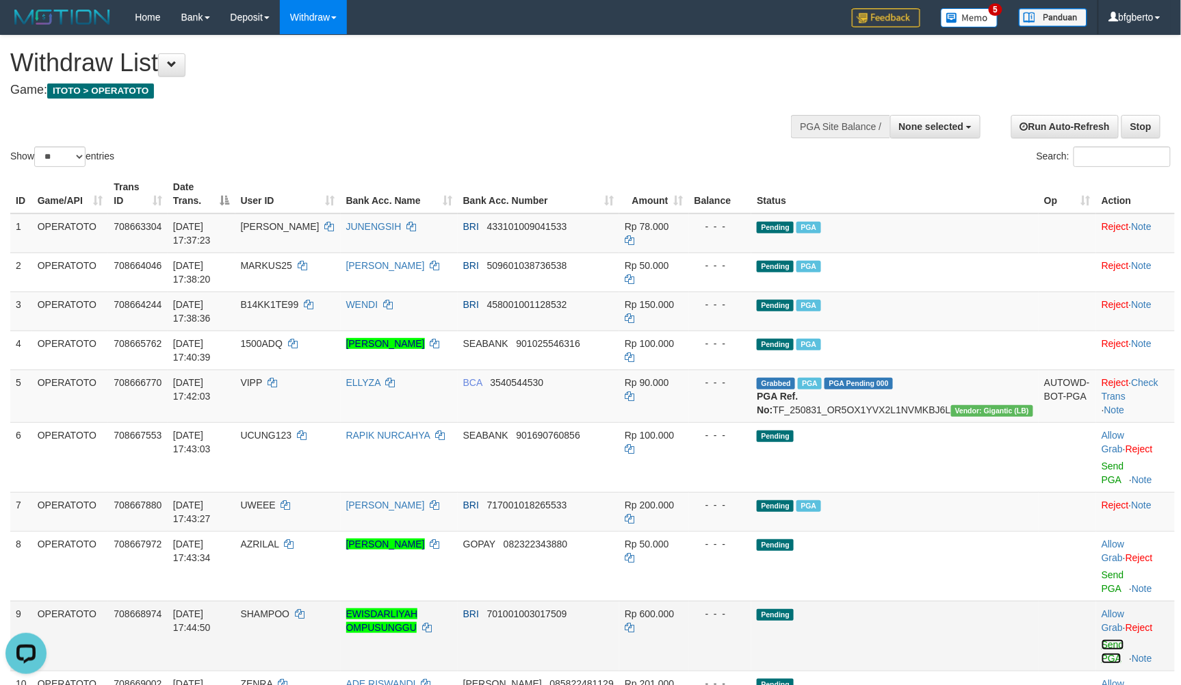
click at [1087, 540] on tbody "1 OPERATOTO 708663304 31/08/2025 17:37:23 BARGO JUNENGSIH BRI 433101009041533 R…" at bounding box center [592, 582] width 1165 height 736
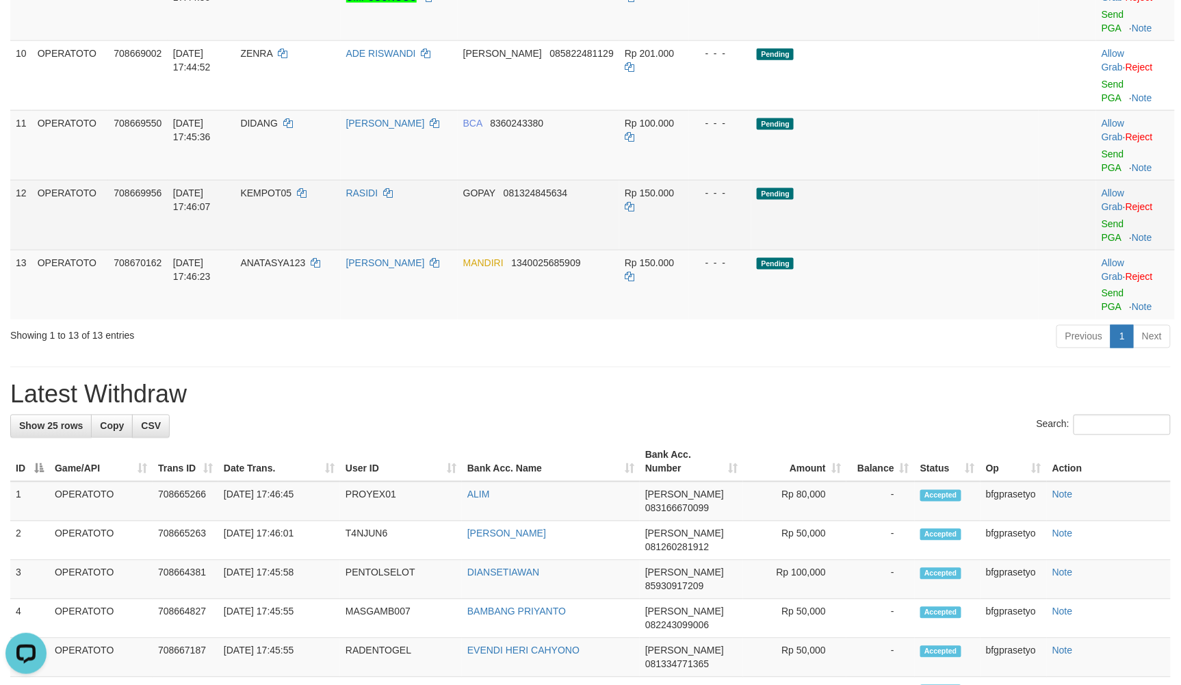
scroll to position [162, 0]
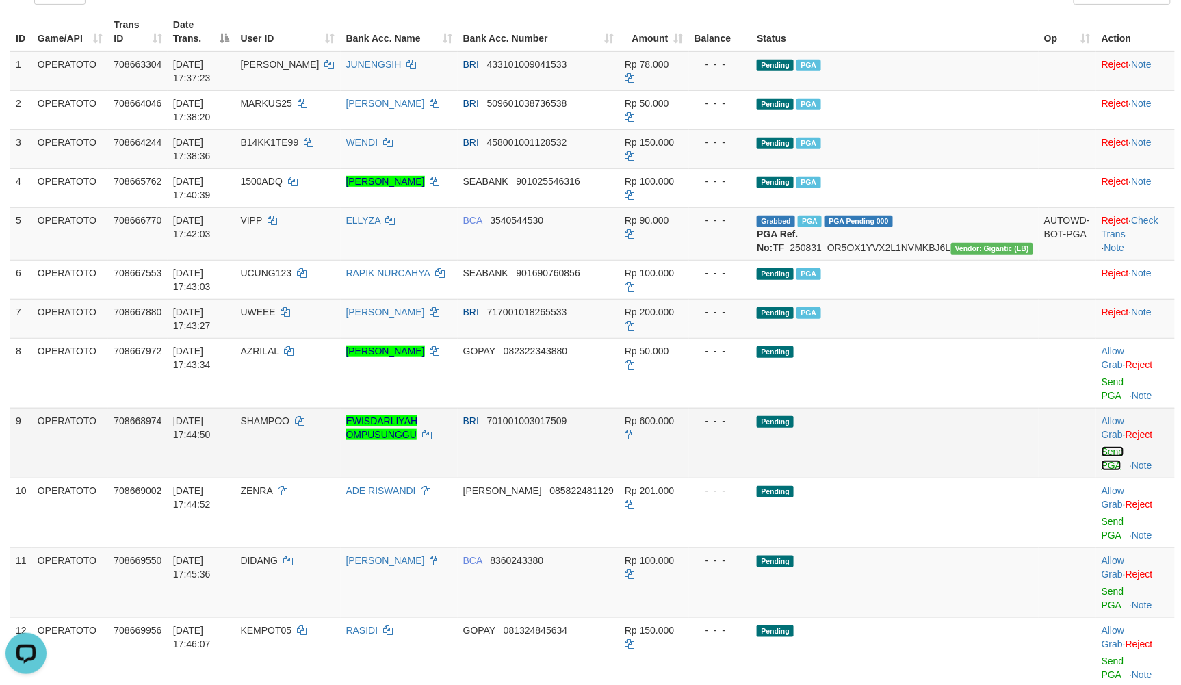
click at [1102, 446] on link "Send PGA" at bounding box center [1113, 458] width 23 height 25
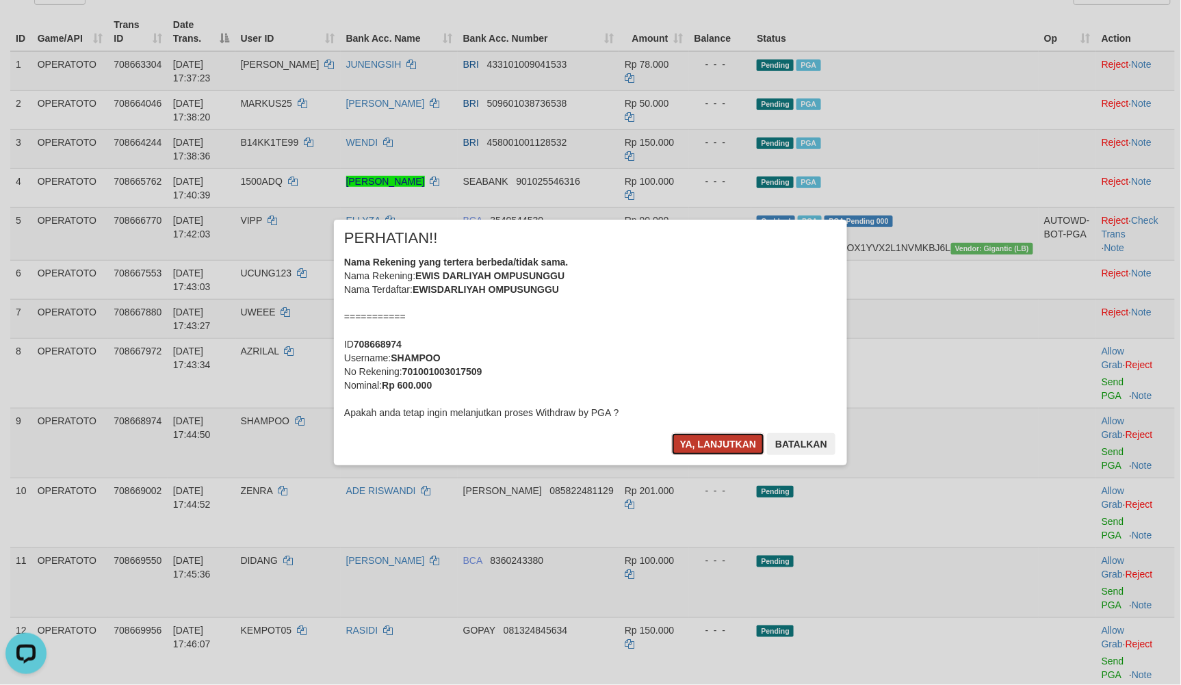
click at [731, 439] on button "Ya, lanjutkan" at bounding box center [718, 444] width 93 height 22
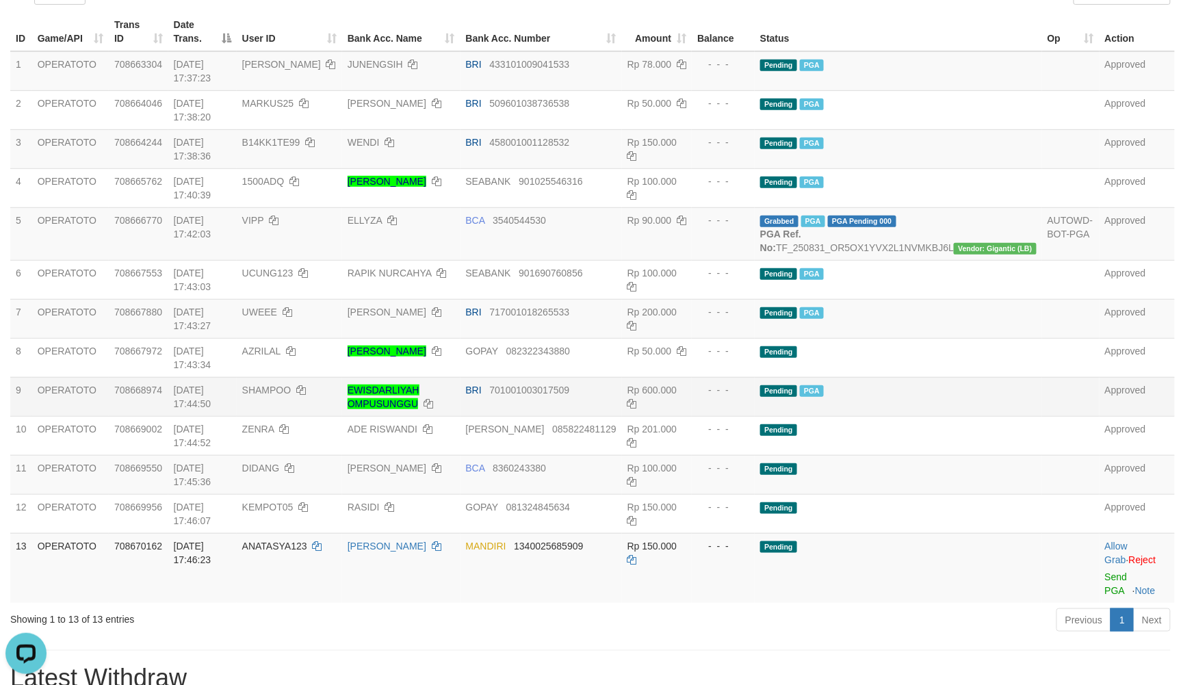
scroll to position [145, 0]
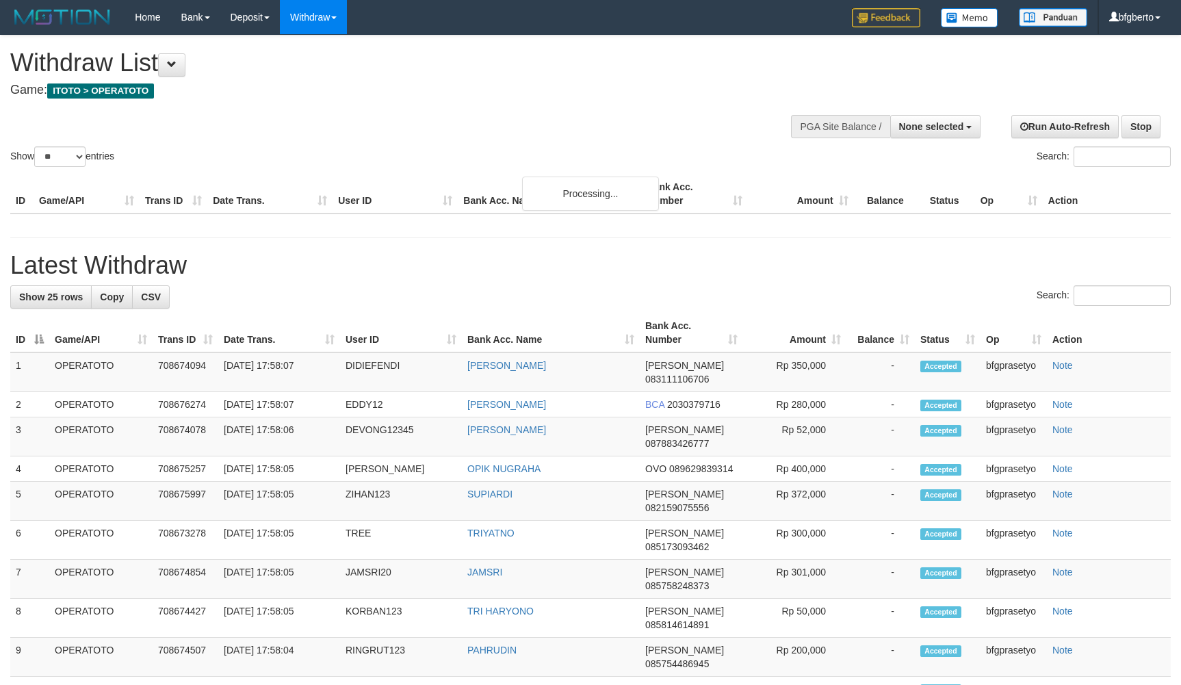
select select
select select "**"
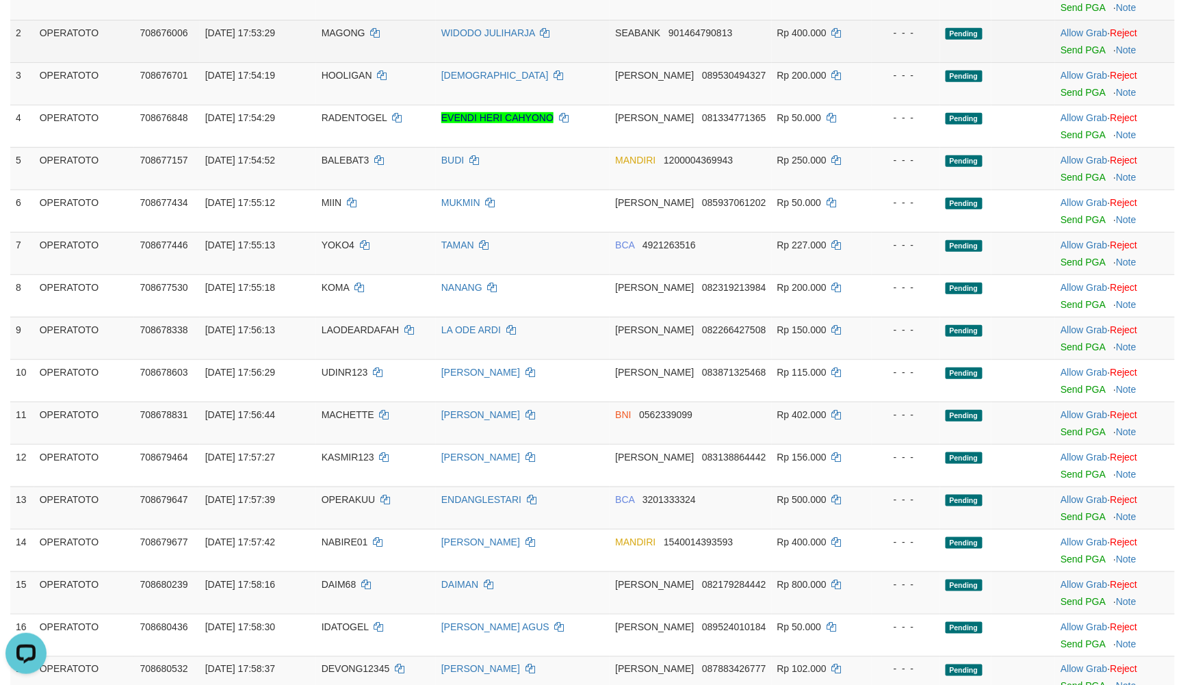
scroll to position [40, 0]
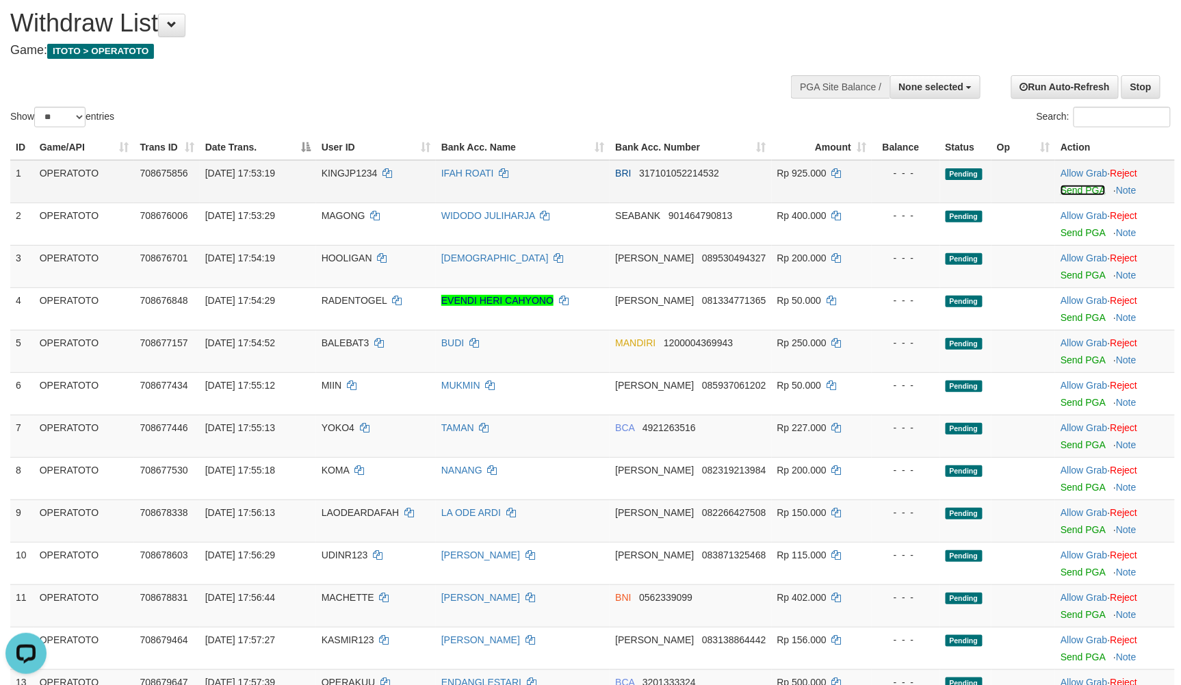
click at [1082, 196] on link "Send PGA" at bounding box center [1083, 190] width 44 height 11
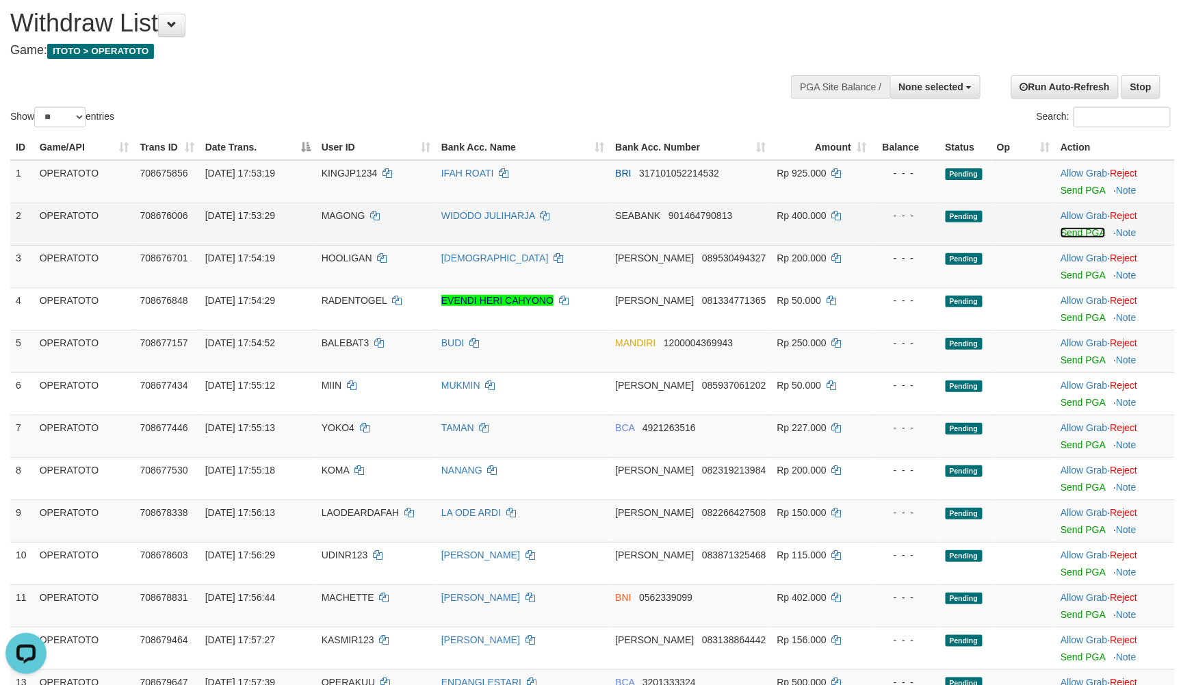
click at [1085, 238] on link "Send PGA" at bounding box center [1083, 232] width 44 height 11
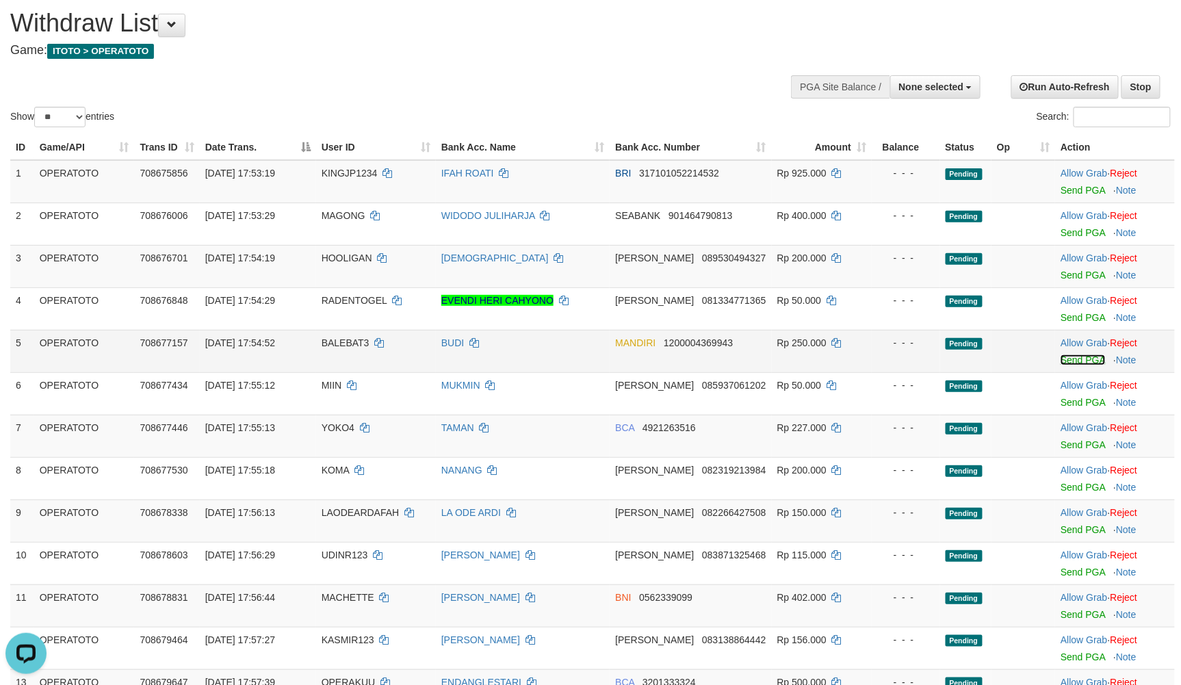
click at [1082, 365] on link "Send PGA" at bounding box center [1083, 359] width 44 height 11
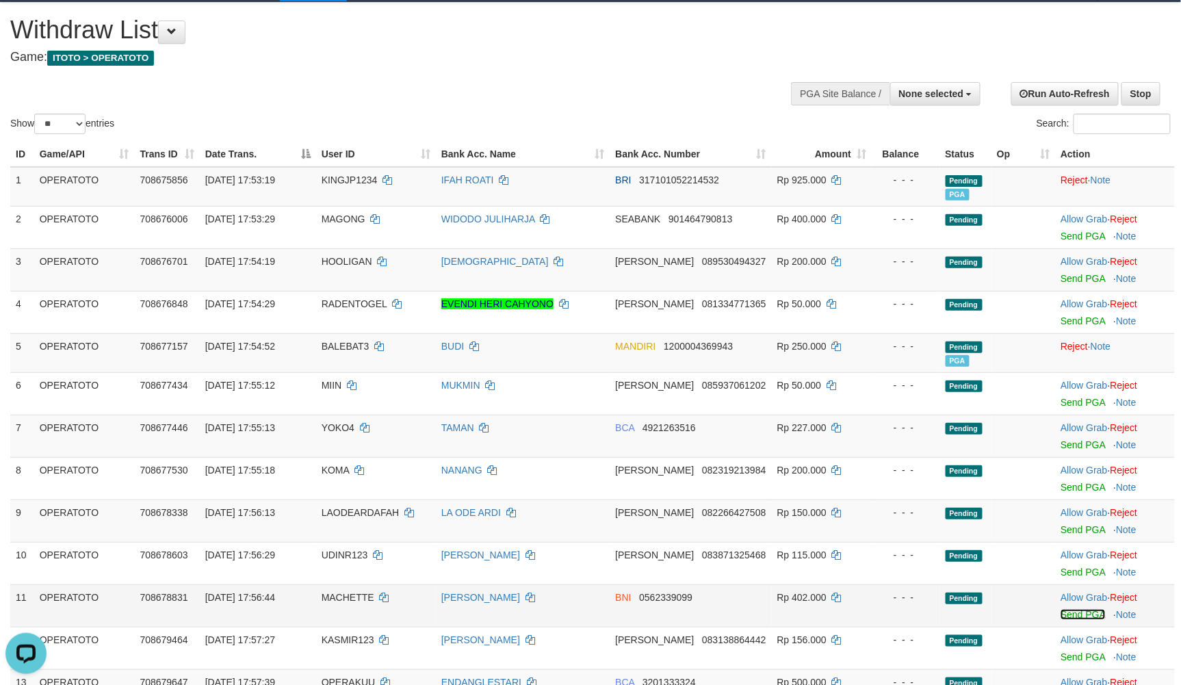
scroll to position [29, 0]
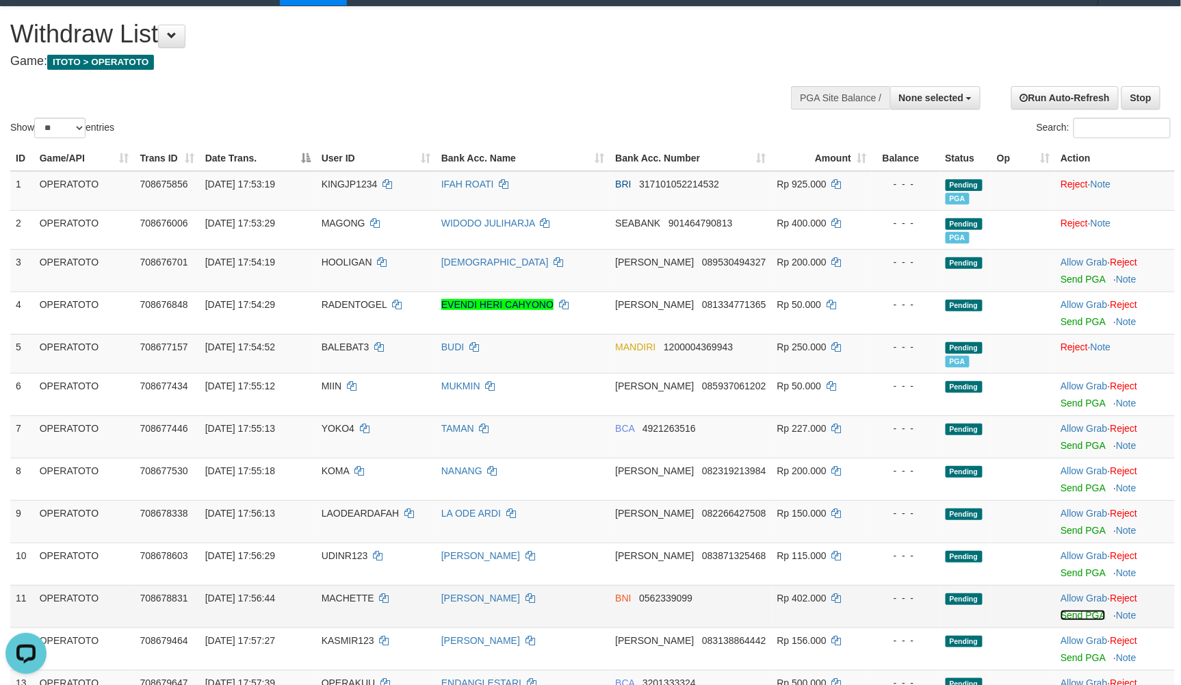
click at [1090, 621] on link "Send PGA" at bounding box center [1083, 615] width 44 height 11
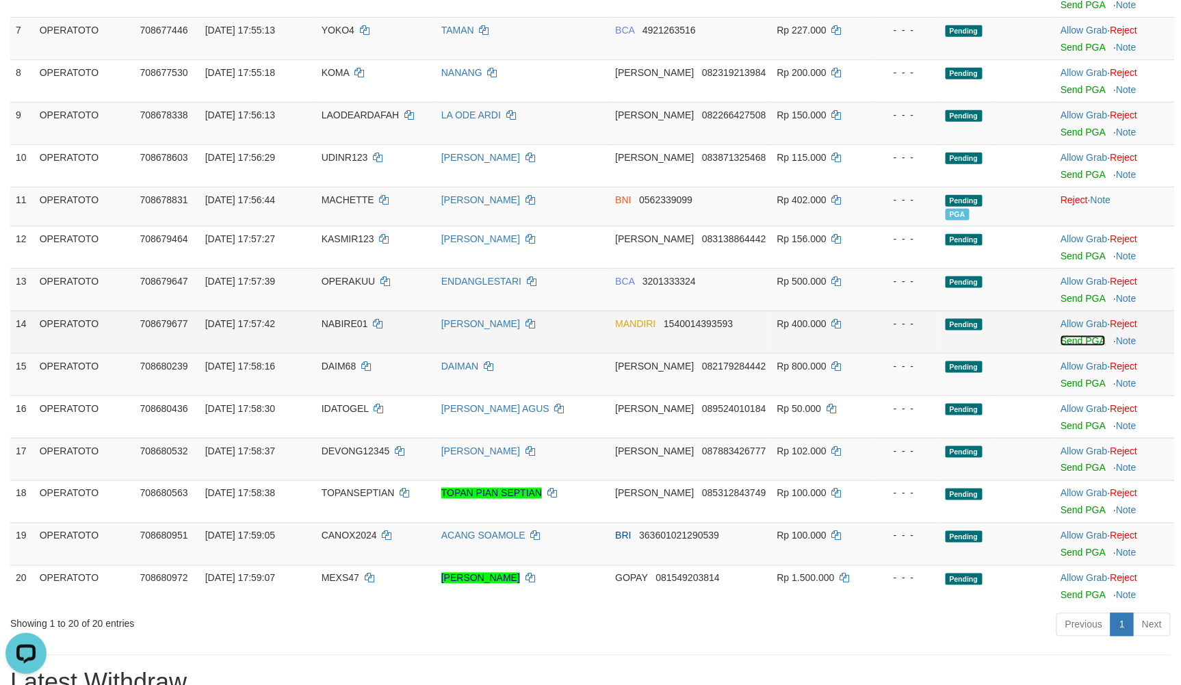
click at [1077, 346] on link "Send PGA" at bounding box center [1083, 340] width 44 height 11
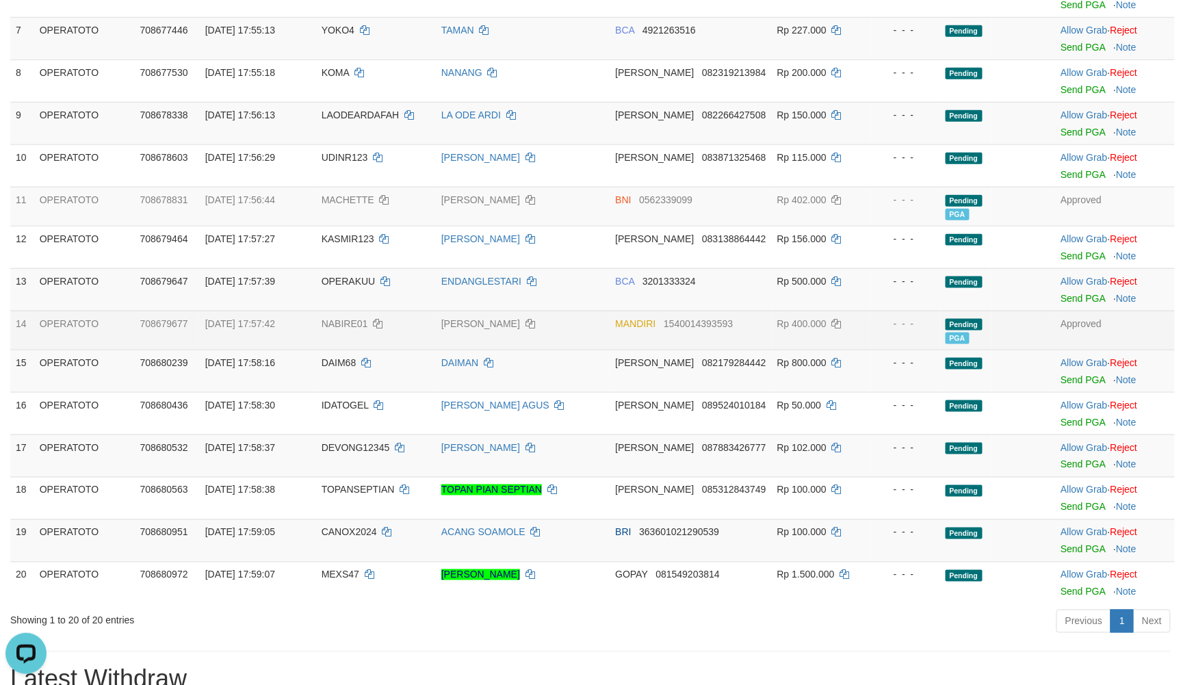
click at [582, 343] on td "[PERSON_NAME]" at bounding box center [523, 330] width 174 height 39
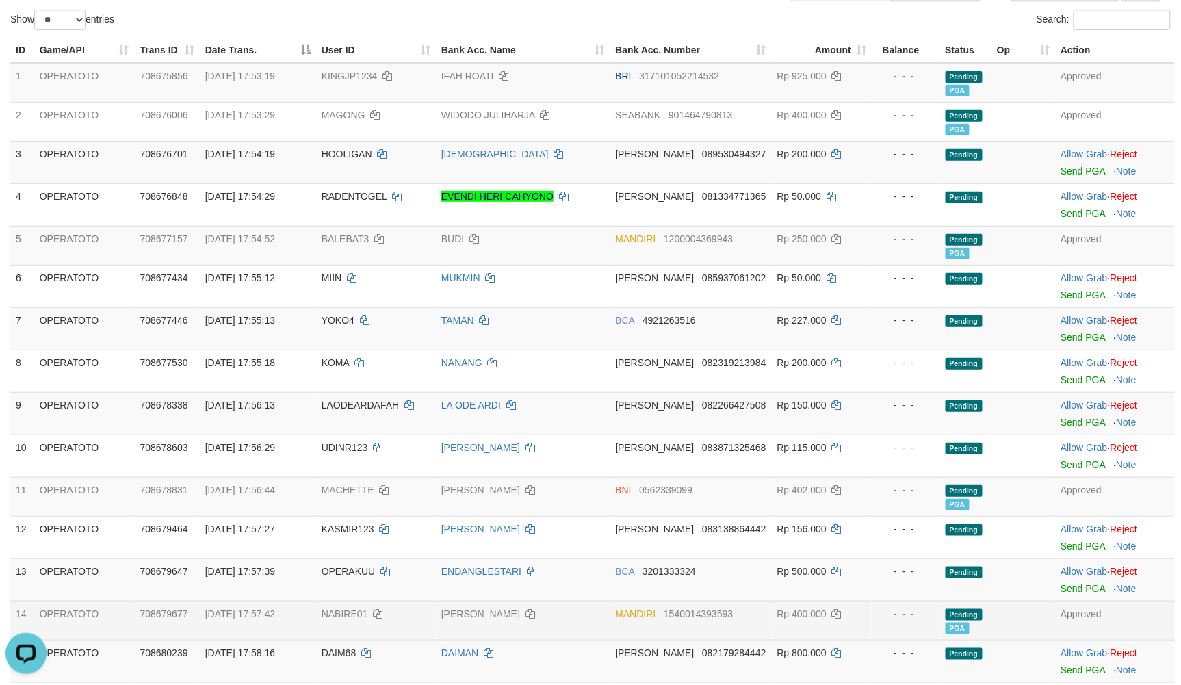
scroll to position [0, 0]
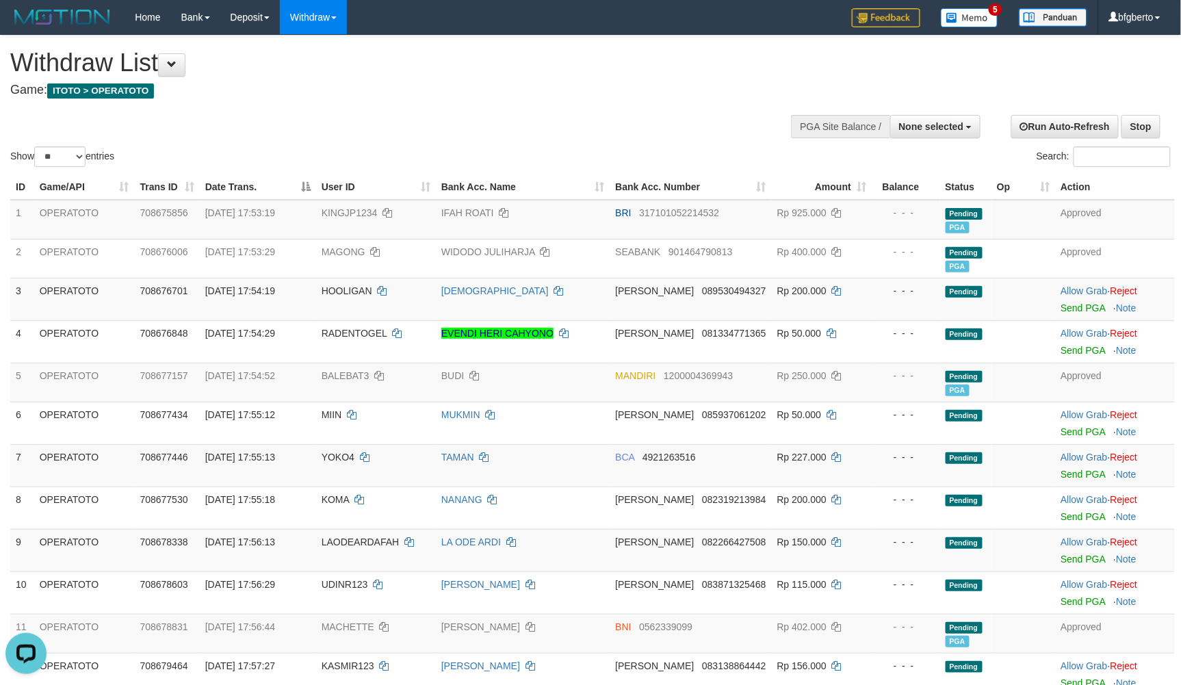
click at [625, 149] on div "Show ** ** ** *** entries Search:" at bounding box center [590, 103] width 1181 height 134
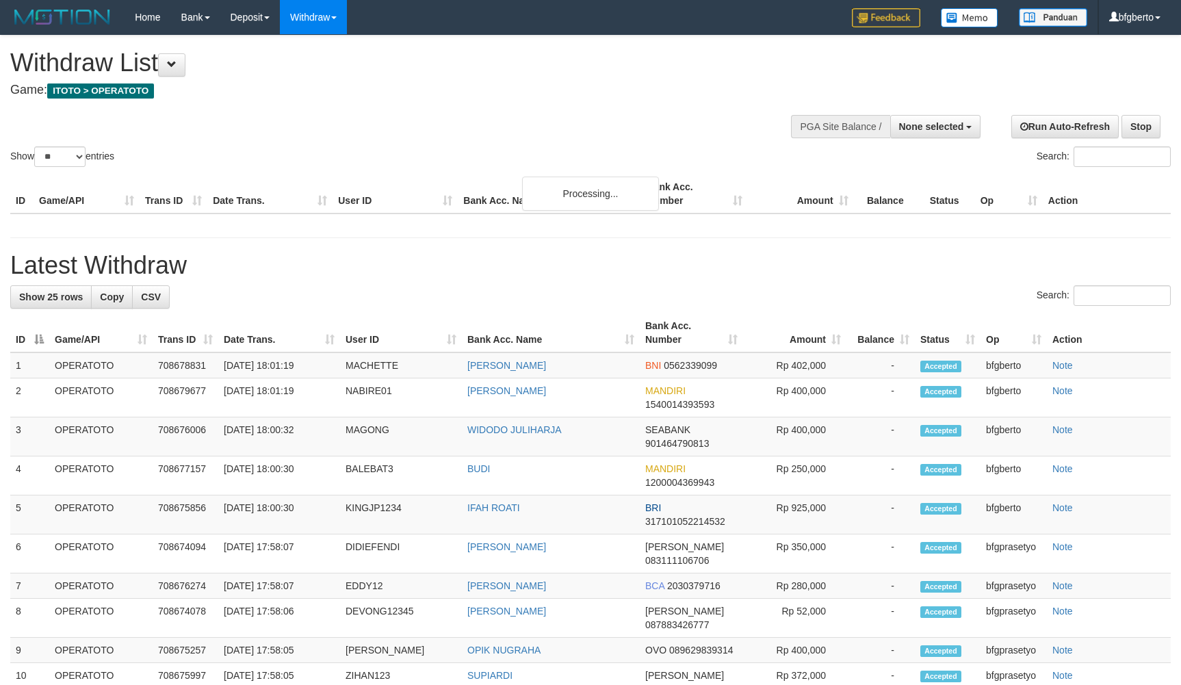
select select
select select "**"
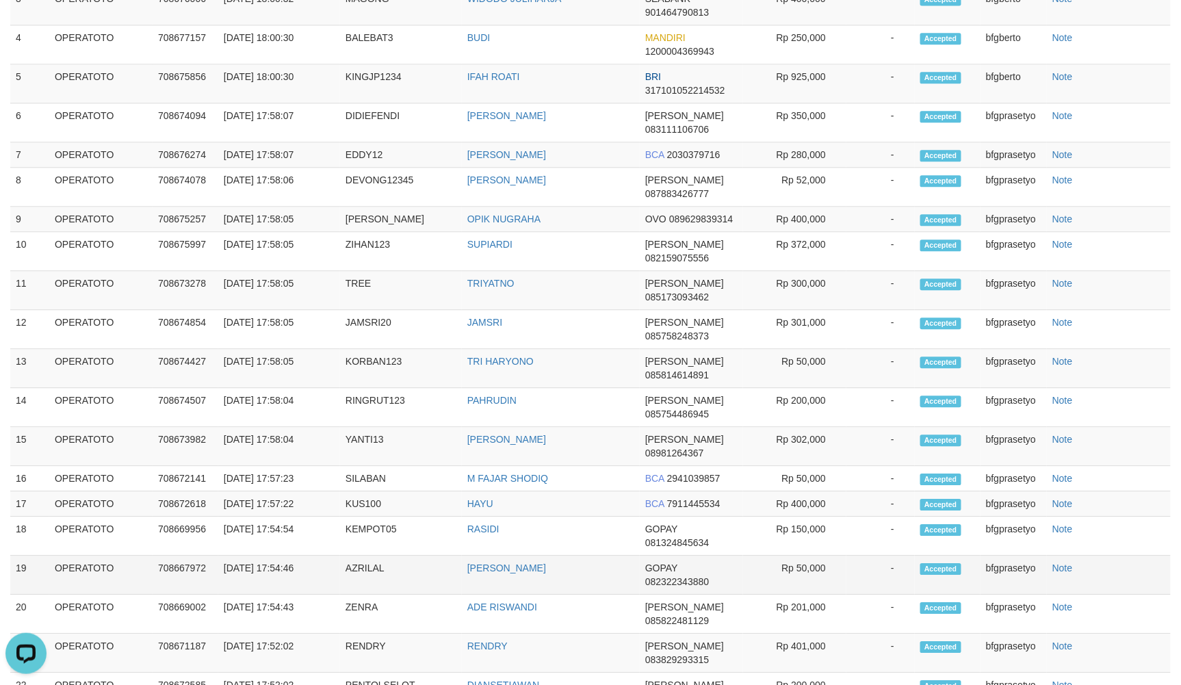
scroll to position [321, 0]
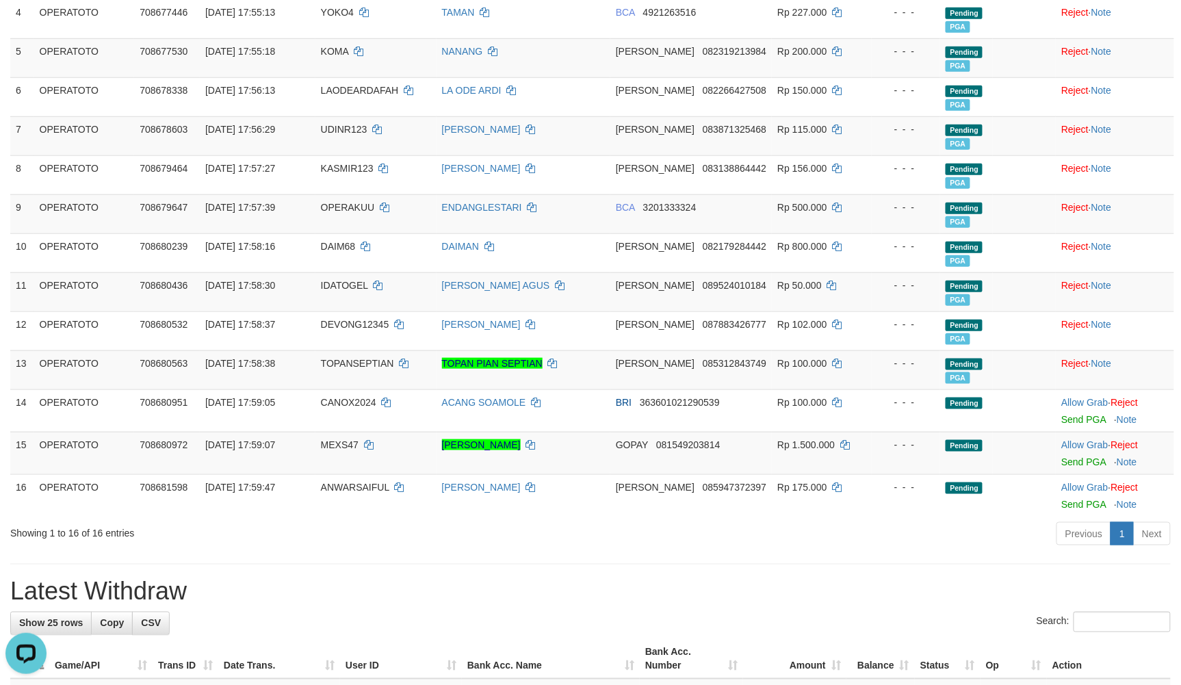
click at [638, 575] on div "**********" at bounding box center [590, 689] width 1181 height 1949
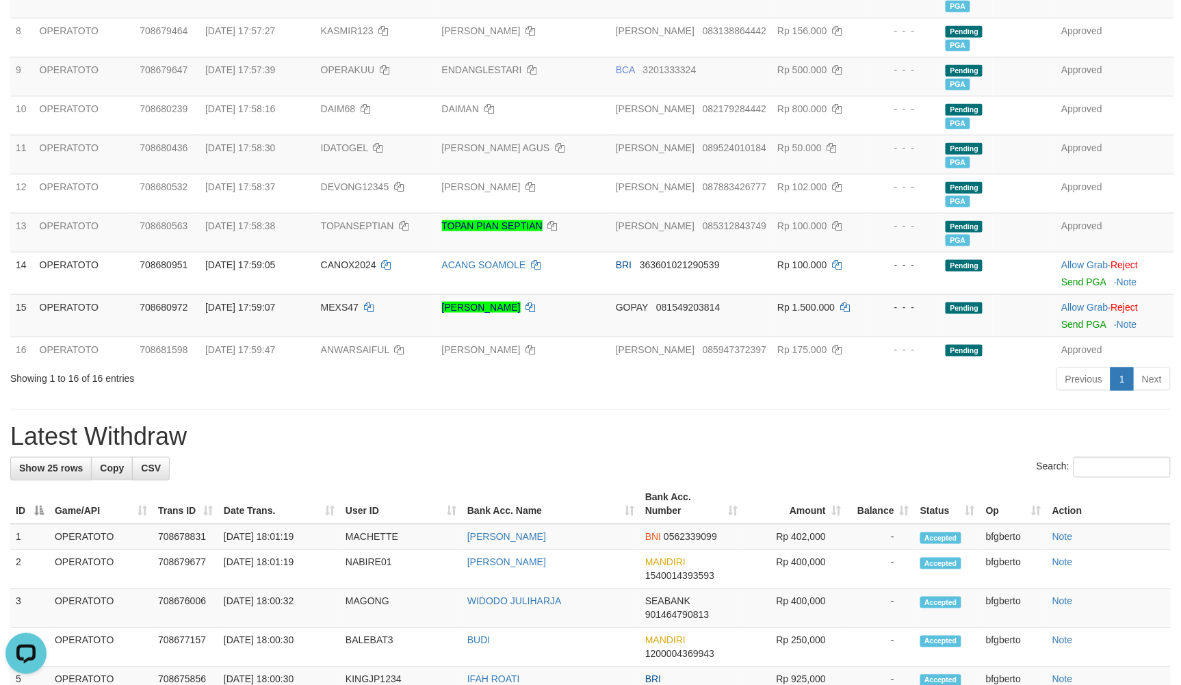
scroll to position [408, 0]
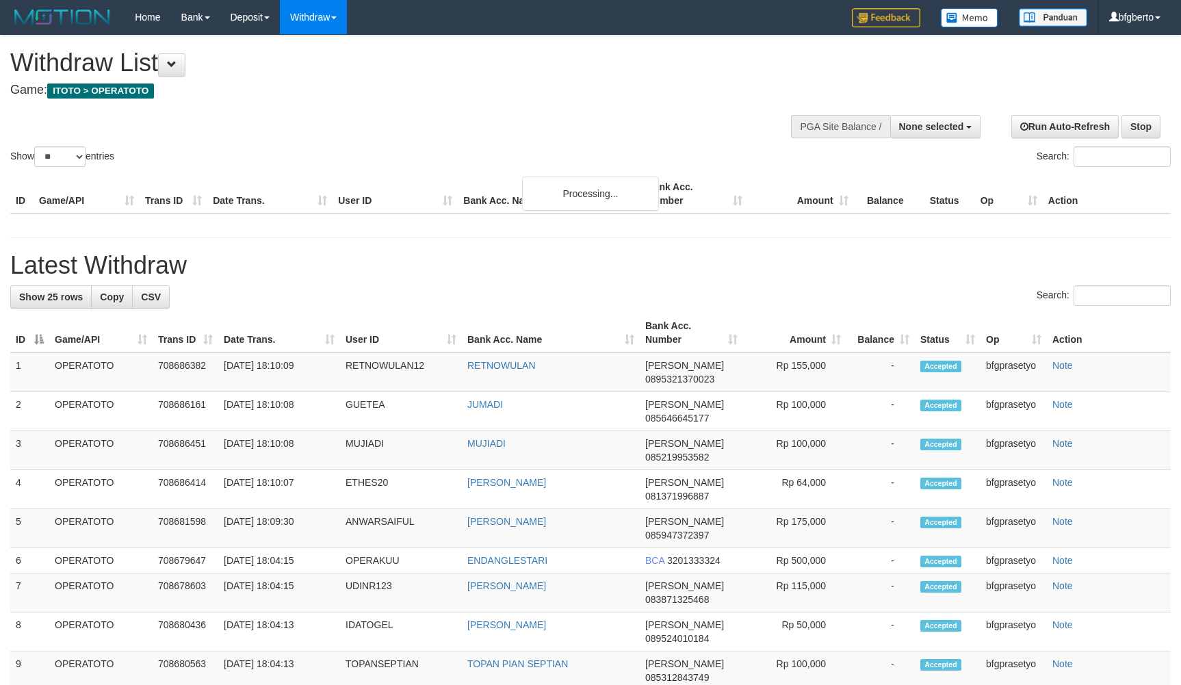
select select
select select "**"
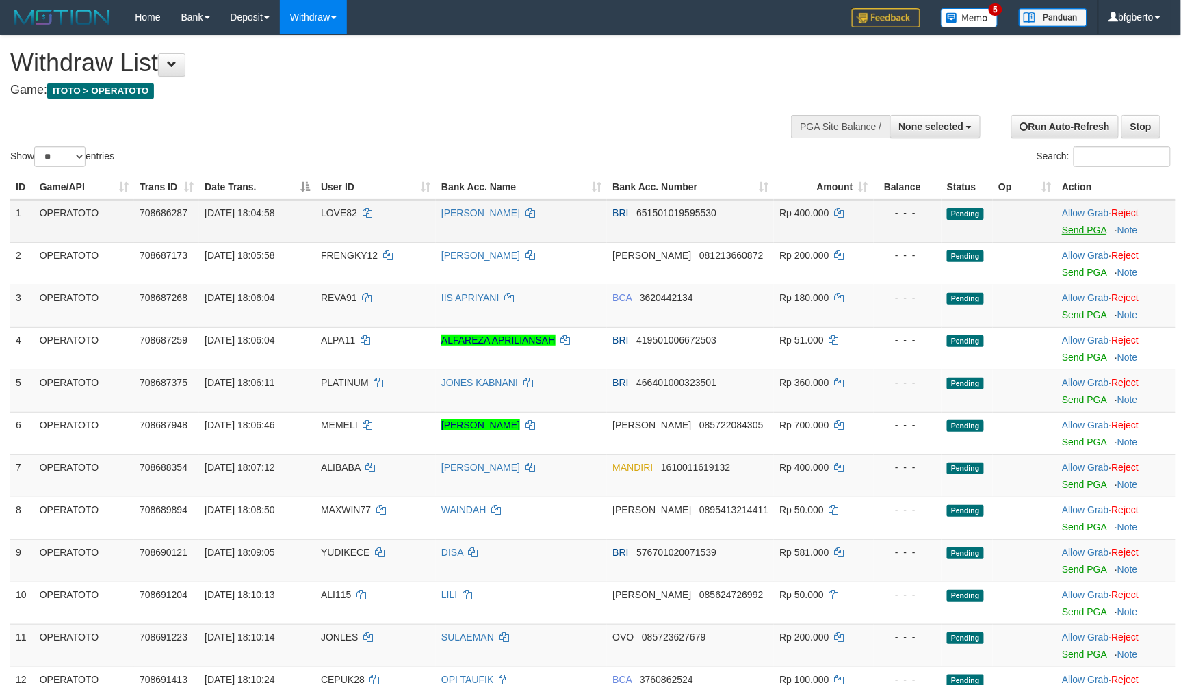
click at [1090, 235] on link "Send PGA" at bounding box center [1084, 229] width 44 height 11
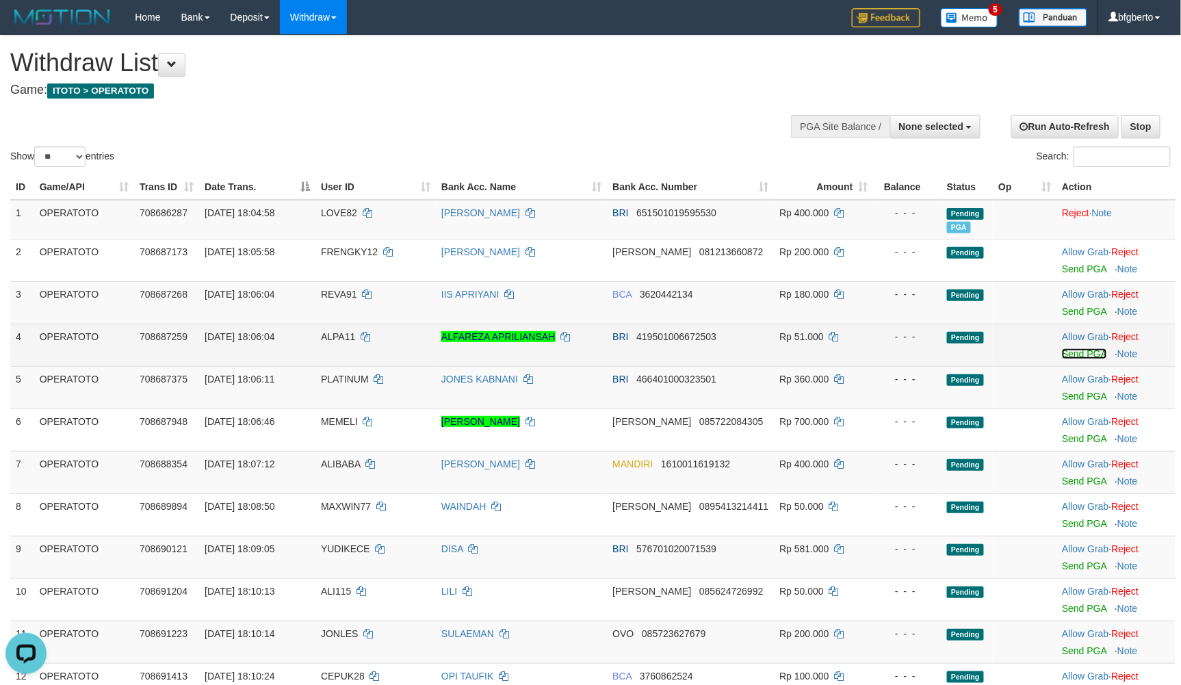
click at [1070, 359] on link "Send PGA" at bounding box center [1084, 353] width 44 height 11
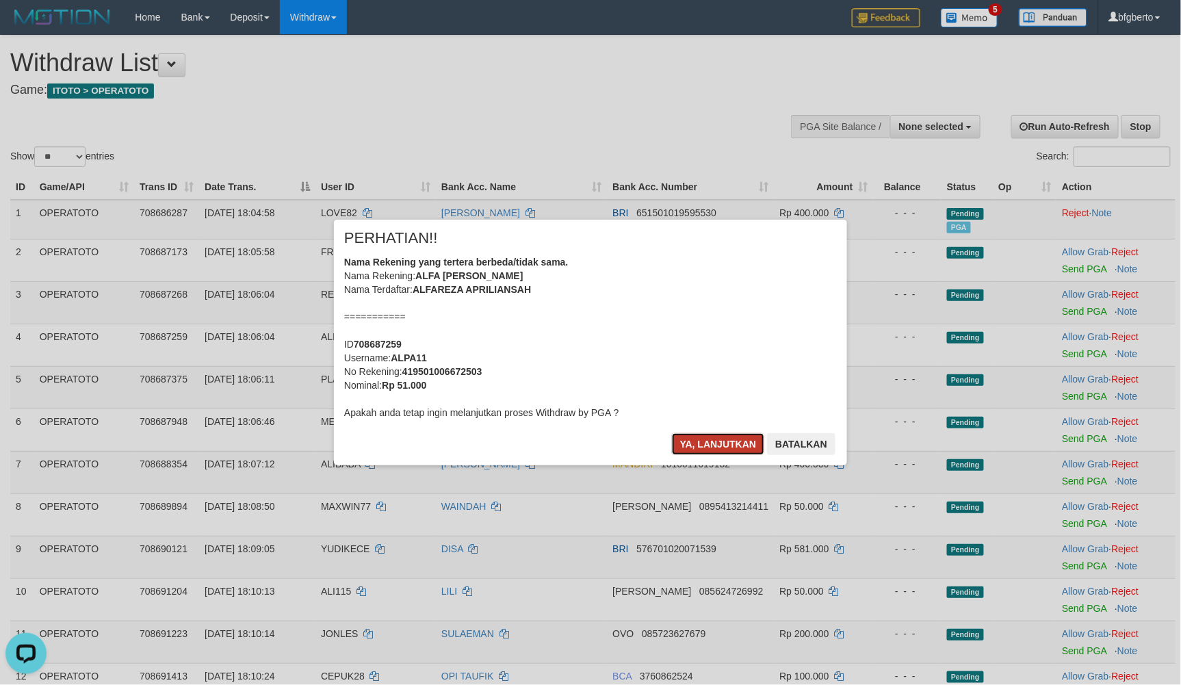
click at [708, 450] on button "Ya, lanjutkan" at bounding box center [718, 444] width 93 height 22
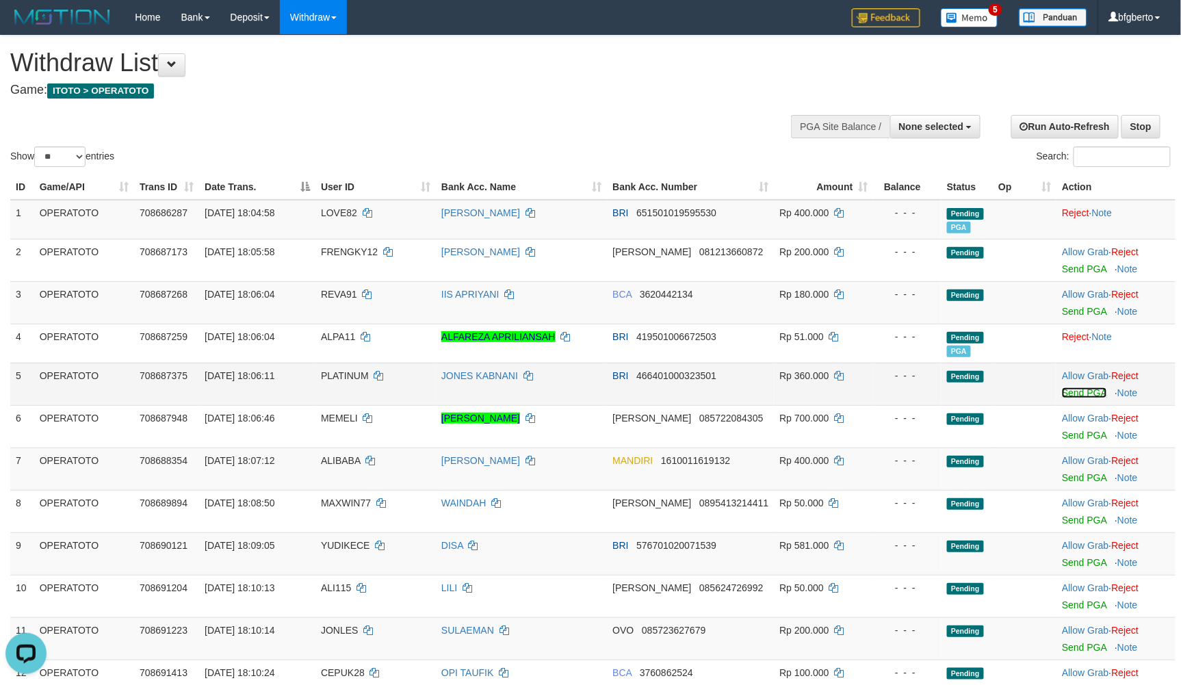
click at [1070, 398] on link "Send PGA" at bounding box center [1084, 392] width 44 height 11
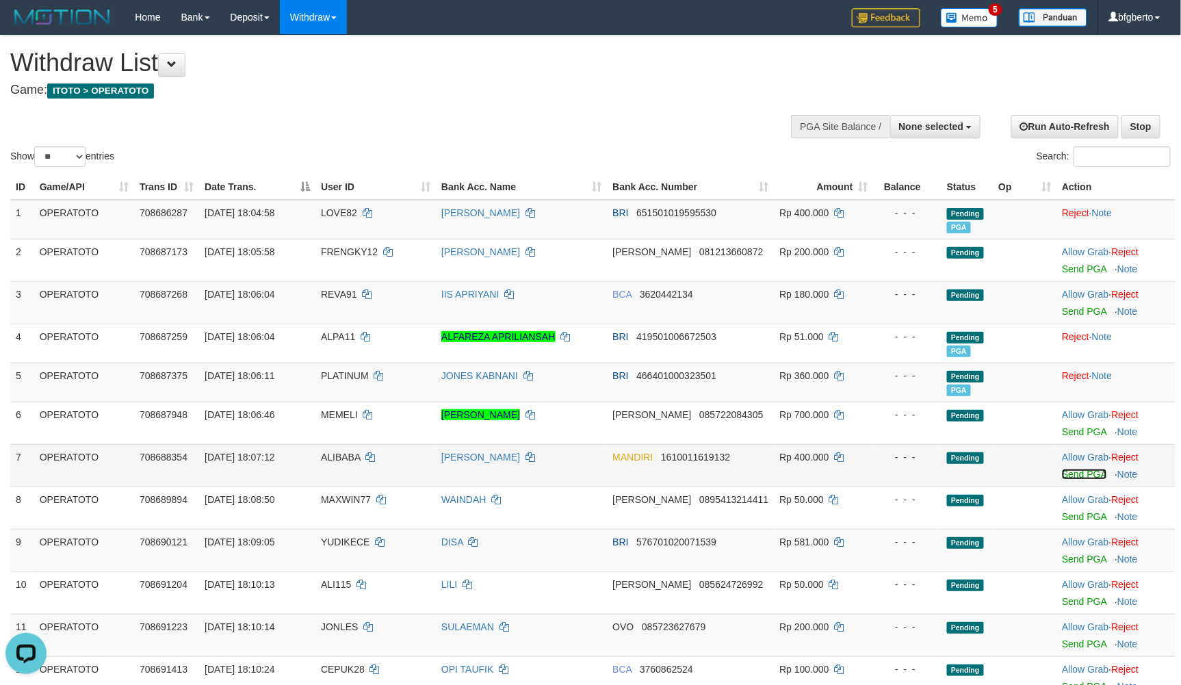
click at [1065, 480] on link "Send PGA" at bounding box center [1084, 474] width 44 height 11
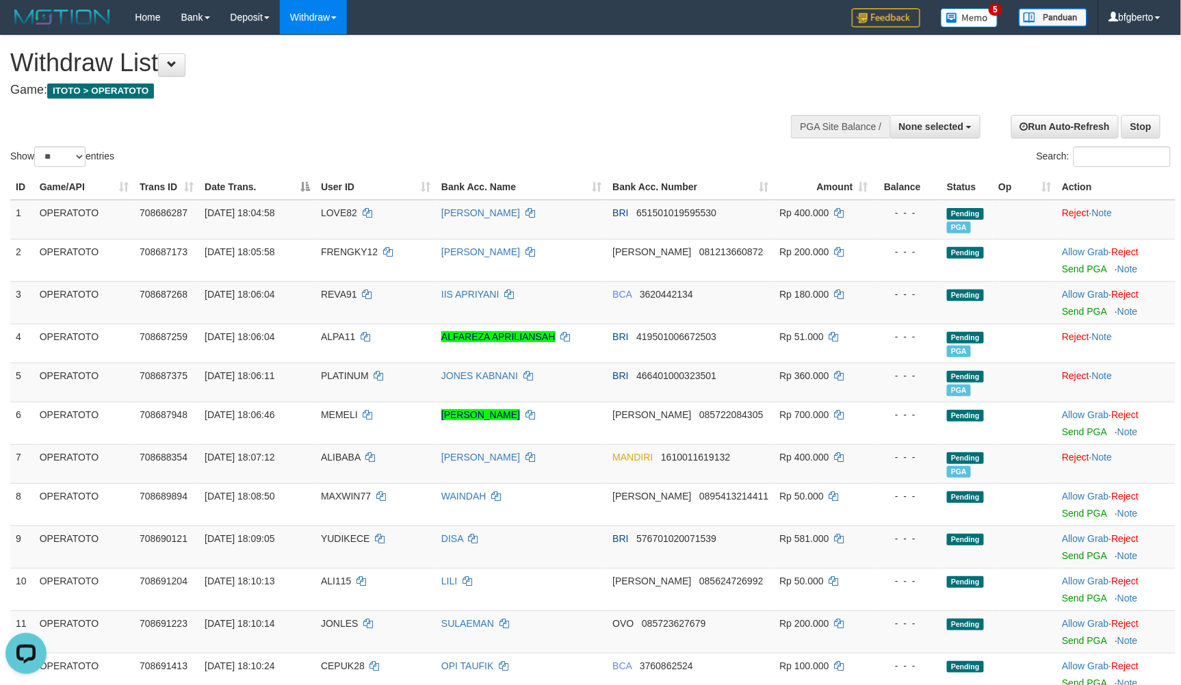
click at [512, 74] on h1 "Withdraw List" at bounding box center [392, 62] width 764 height 27
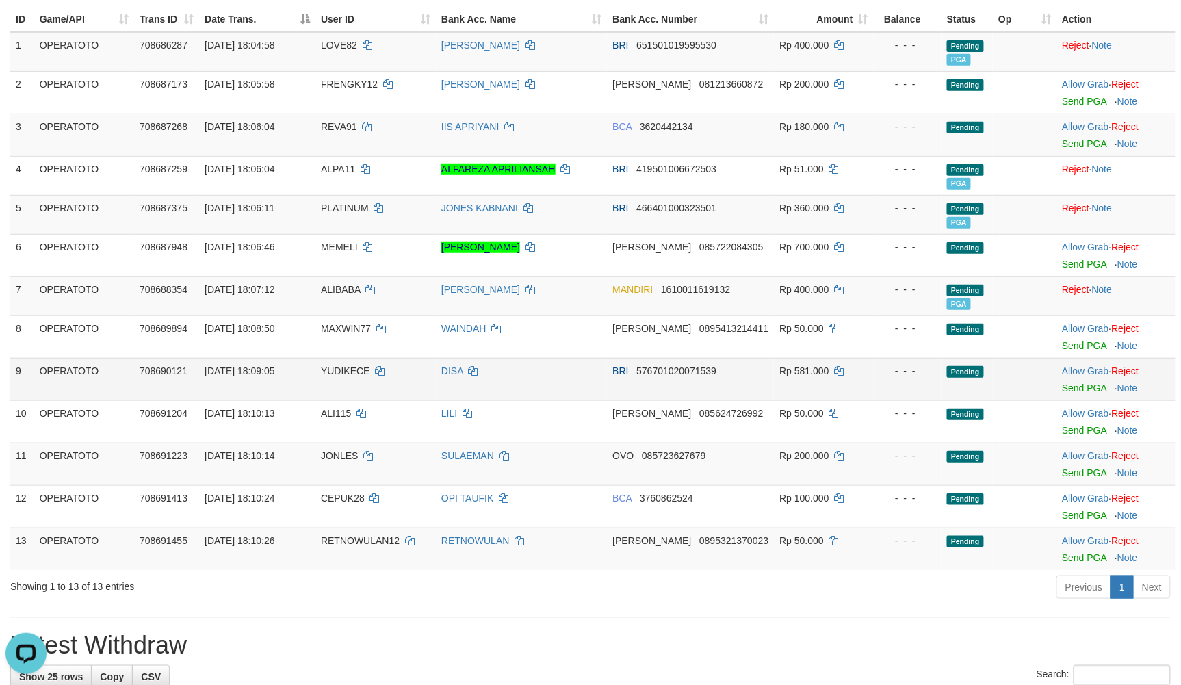
scroll to position [182, 0]
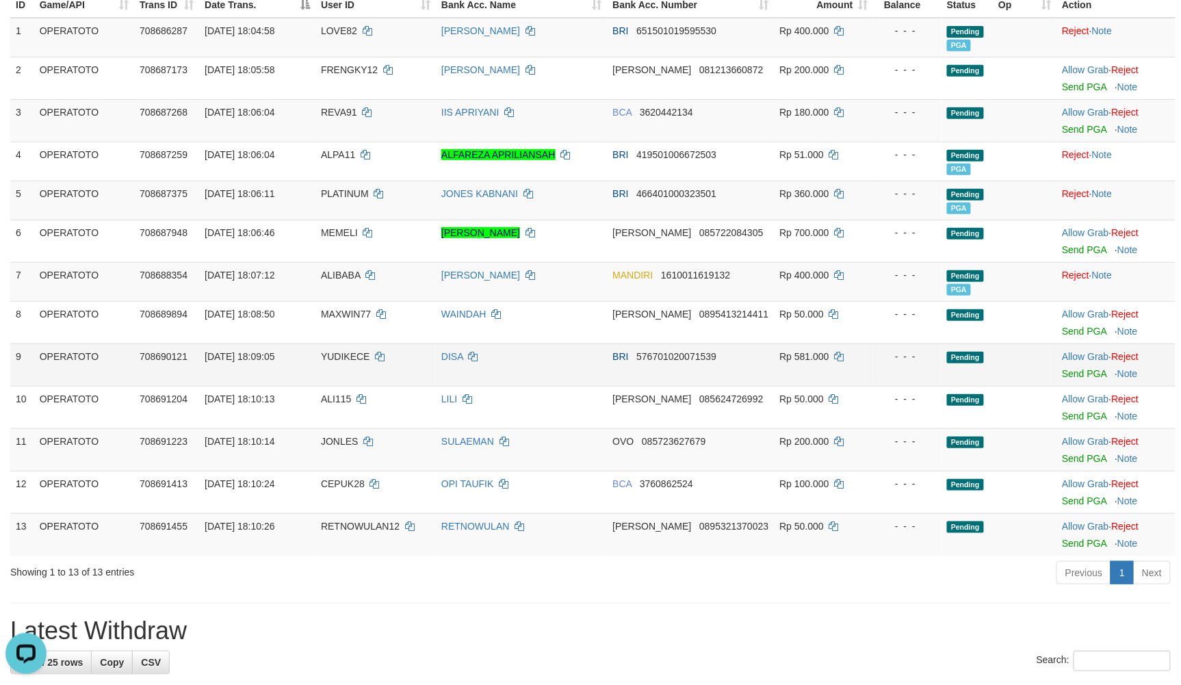
click at [1068, 384] on td "Allow Grab · Reject Send PGA · Note" at bounding box center [1116, 365] width 119 height 42
click at [1069, 379] on link "Send PGA" at bounding box center [1084, 373] width 44 height 11
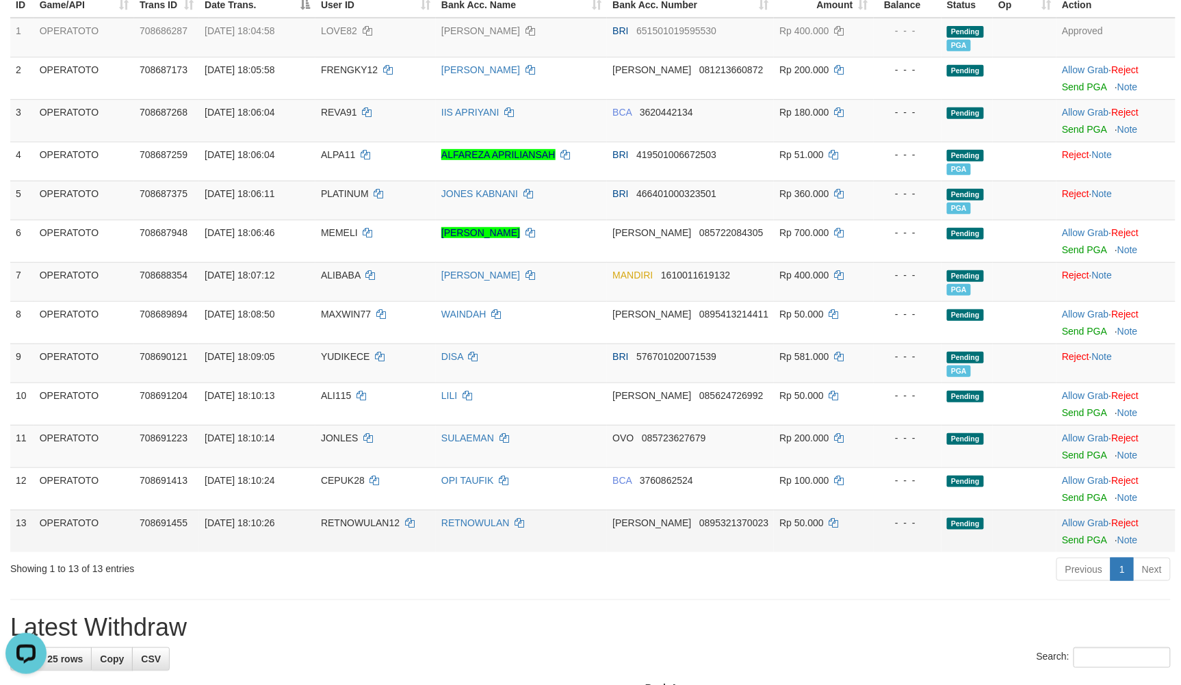
click at [534, 552] on td "RETNOWULAN" at bounding box center [521, 531] width 171 height 42
click at [853, 636] on h1 "Latest Withdraw" at bounding box center [590, 627] width 1161 height 27
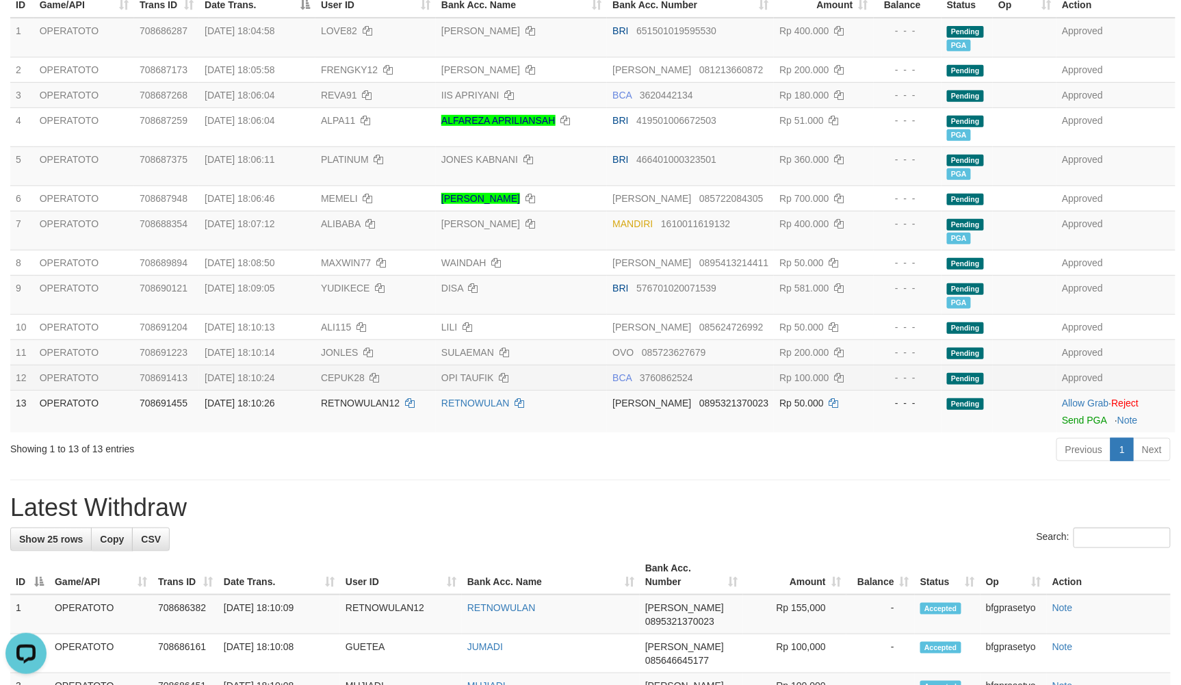
scroll to position [114, 0]
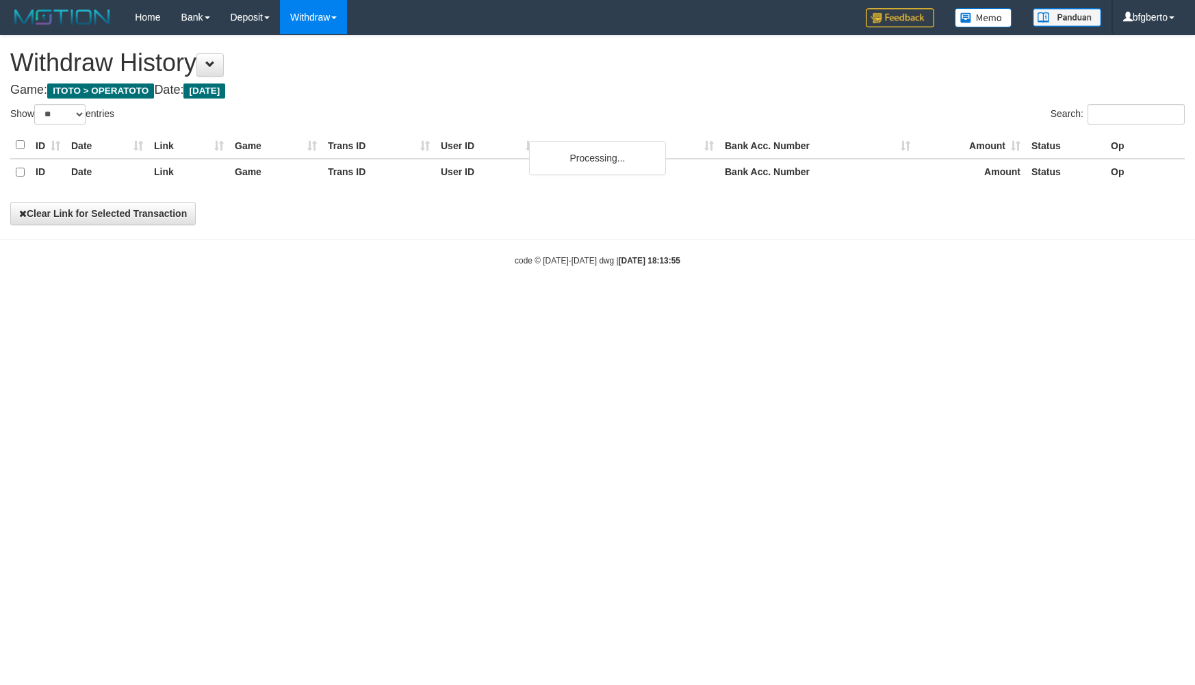
select select "**"
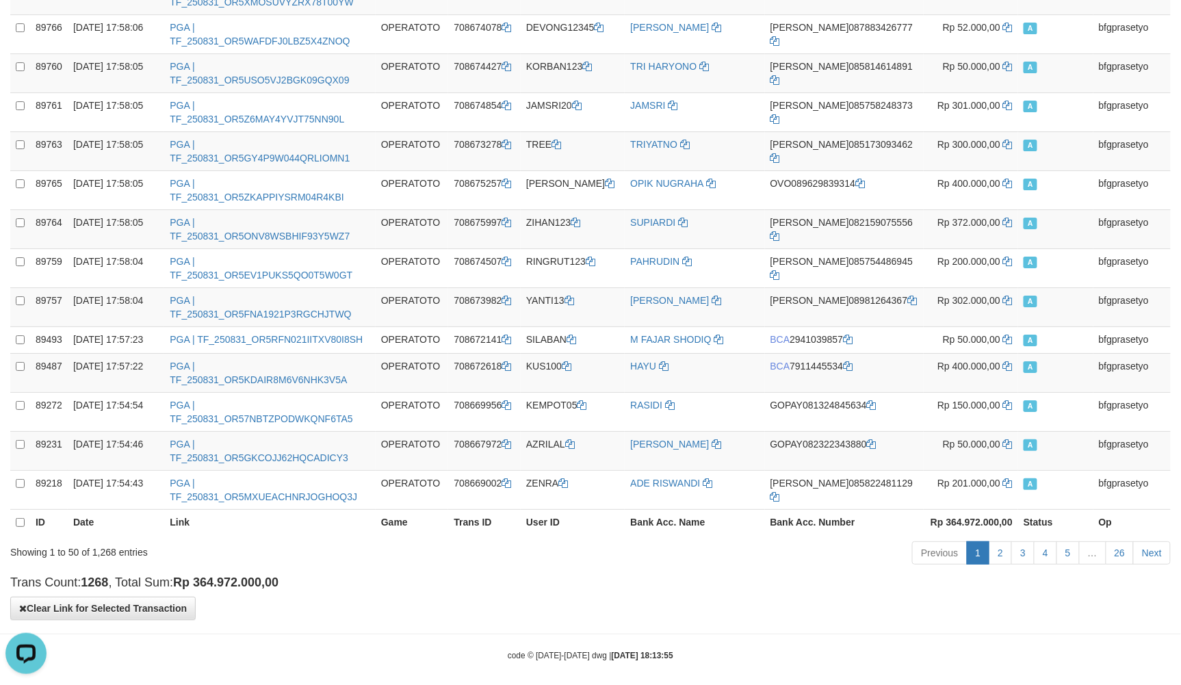
click at [491, 540] on div "Showing 1 to 50 of 1,268 entries" at bounding box center [246, 549] width 492 height 19
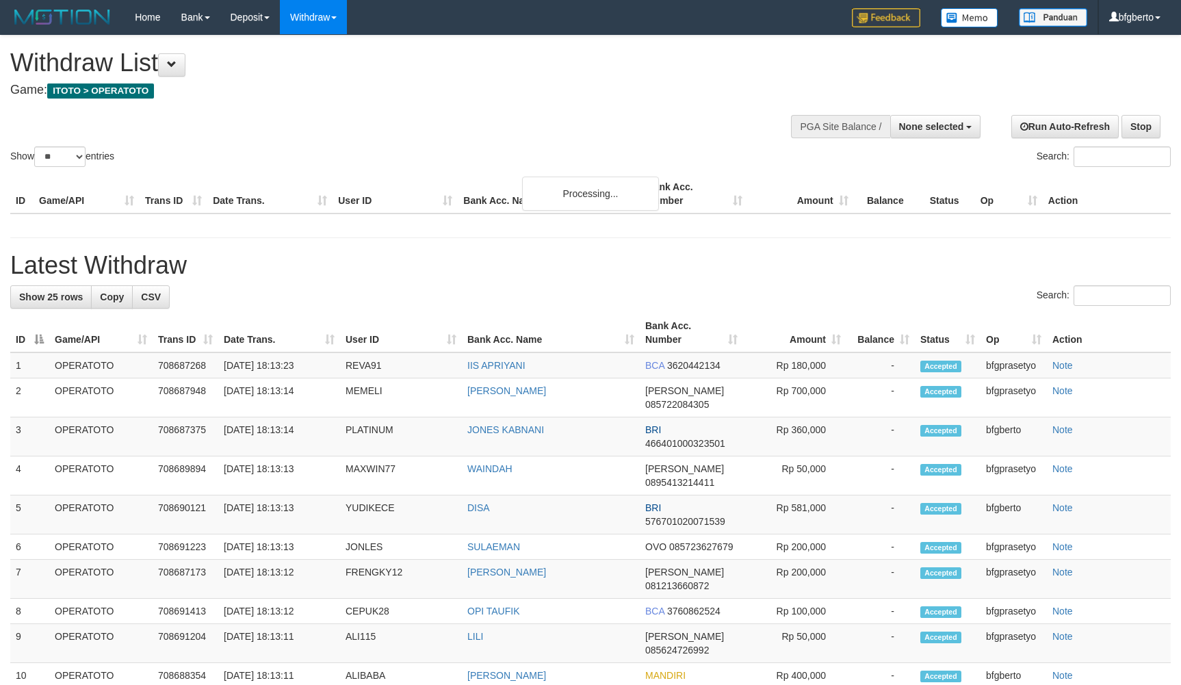
select select
select select "**"
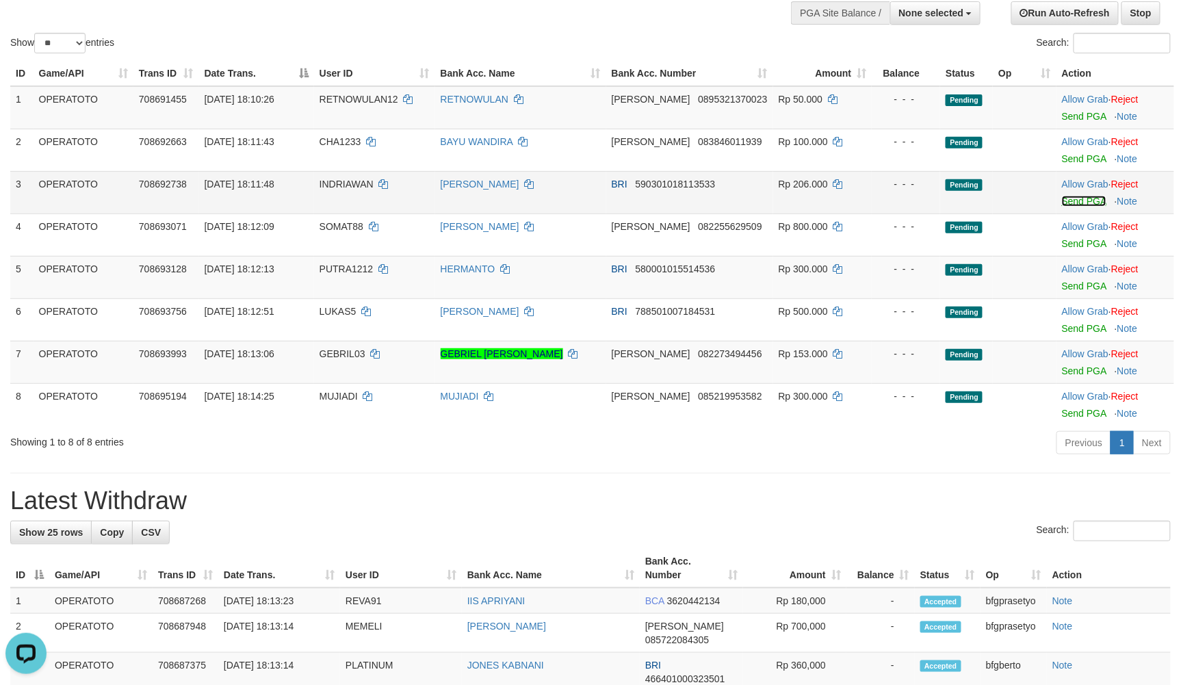
click at [1084, 207] on link "Send PGA" at bounding box center [1084, 201] width 44 height 11
click at [1068, 292] on link "Send PGA" at bounding box center [1084, 286] width 44 height 11
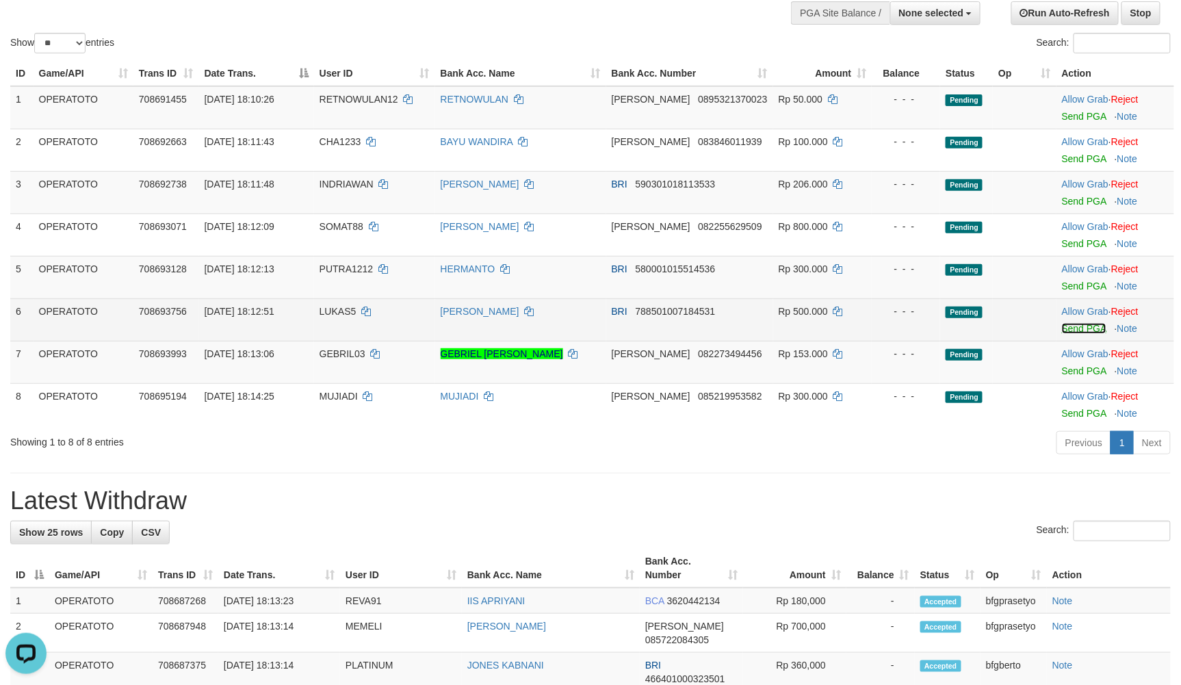
click at [1078, 334] on link "Send PGA" at bounding box center [1084, 328] width 44 height 11
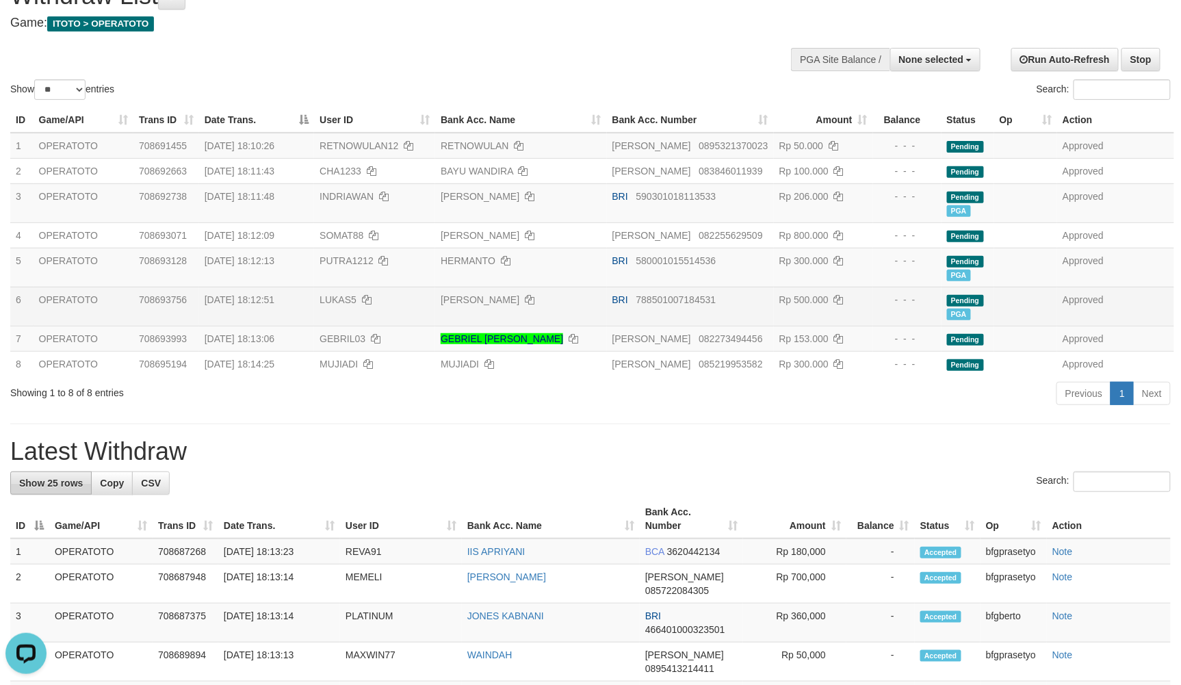
scroll to position [33, 0]
